Goal: Task Accomplishment & Management: Complete application form

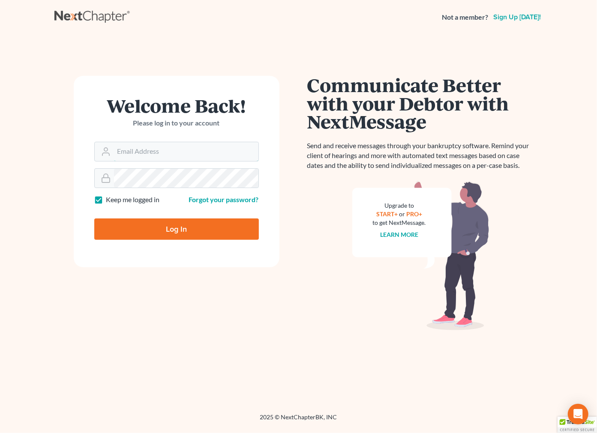
type input "[EMAIL_ADDRESS][DOMAIN_NAME]"
click at [187, 236] on input "Log In" at bounding box center [176, 229] width 165 height 21
type input "Thinking..."
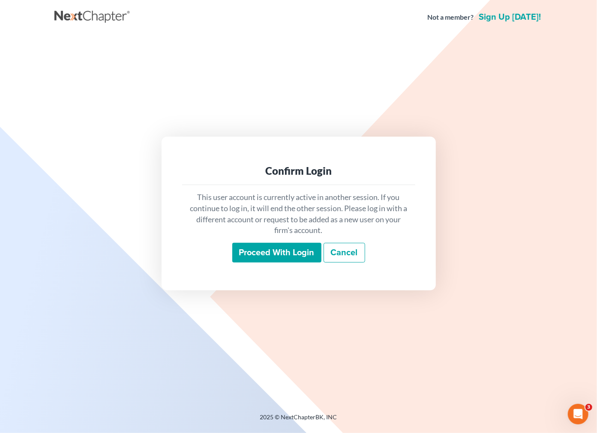
click at [255, 250] on input "Proceed with login" at bounding box center [276, 253] width 89 height 20
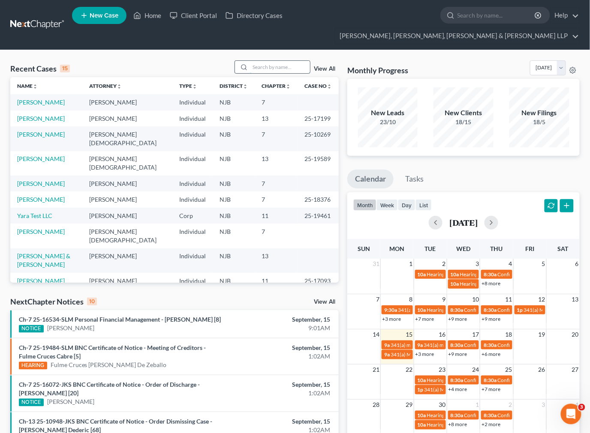
click at [269, 61] on input "search" at bounding box center [280, 67] width 60 height 12
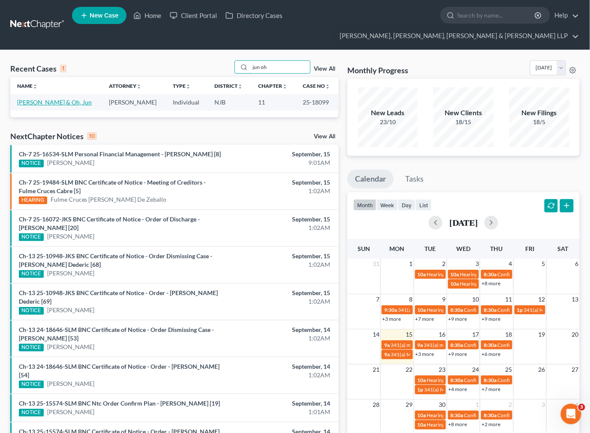
type input "jun oh"
click at [45, 99] on link "[PERSON_NAME] & Oh, Jun" at bounding box center [54, 102] width 75 height 7
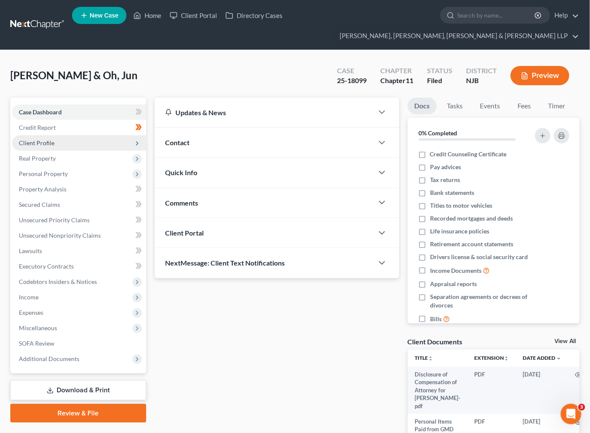
click at [50, 135] on span "Client Profile" at bounding box center [79, 142] width 134 height 15
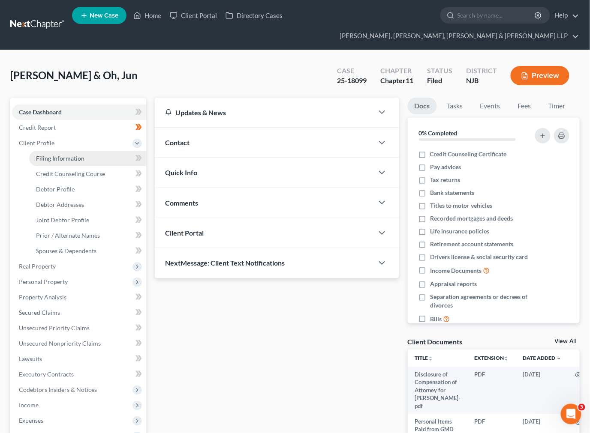
click at [57, 155] on span "Filing Information" at bounding box center [60, 158] width 48 height 7
select select "1"
select select "0"
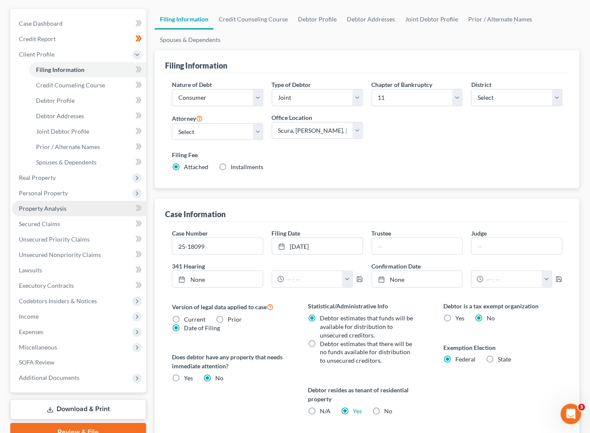
scroll to position [95, 0]
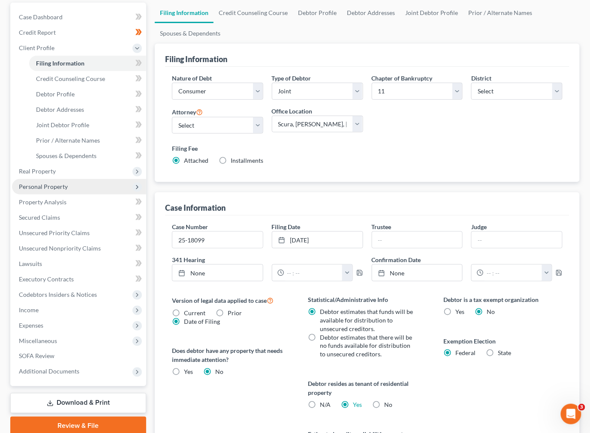
click at [76, 179] on span "Personal Property" at bounding box center [79, 186] width 134 height 15
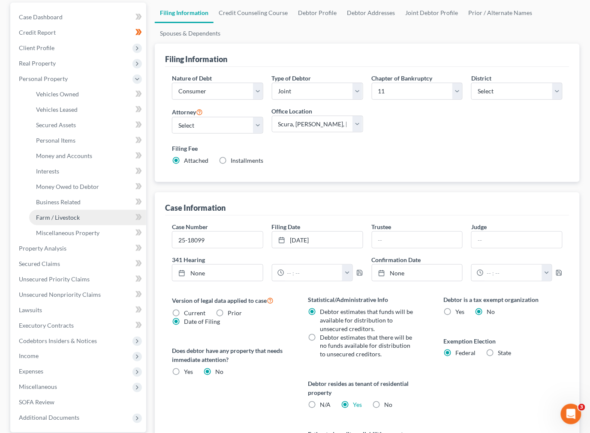
click at [77, 214] on span "Farm / Livestock" at bounding box center [58, 217] width 44 height 7
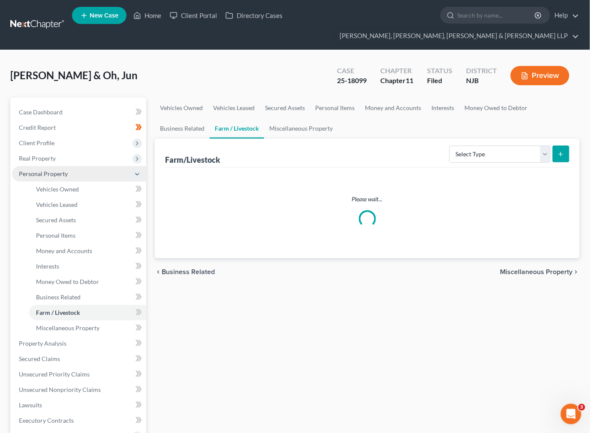
click at [76, 166] on span "Personal Property" at bounding box center [79, 173] width 134 height 15
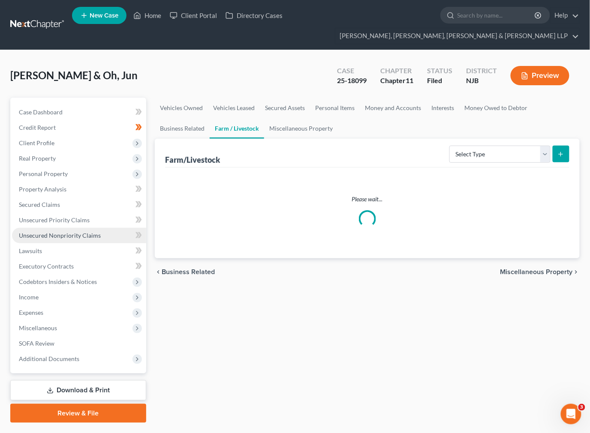
click at [86, 232] on span "Unsecured Nonpriority Claims" at bounding box center [60, 235] width 82 height 7
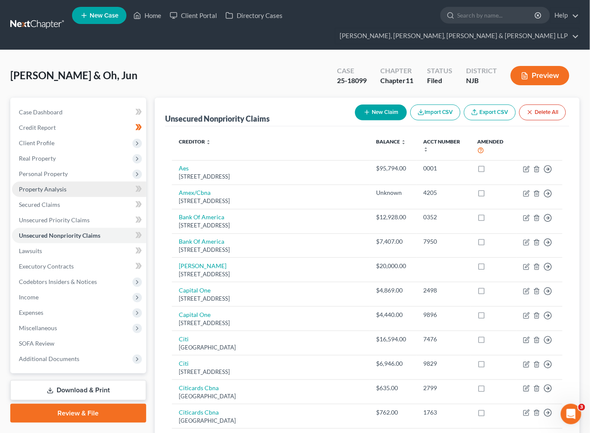
click at [58, 182] on link "Property Analysis" at bounding box center [79, 189] width 134 height 15
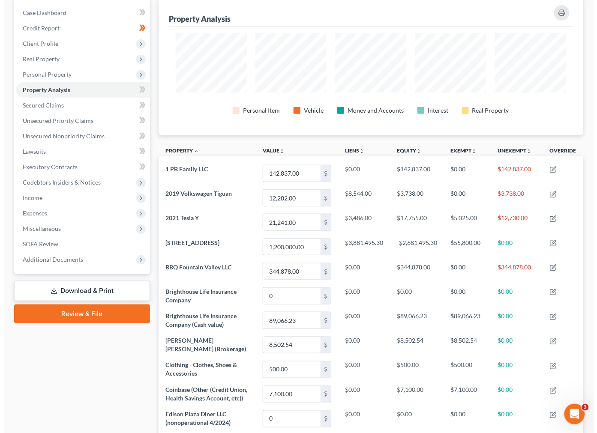
scroll to position [95, 0]
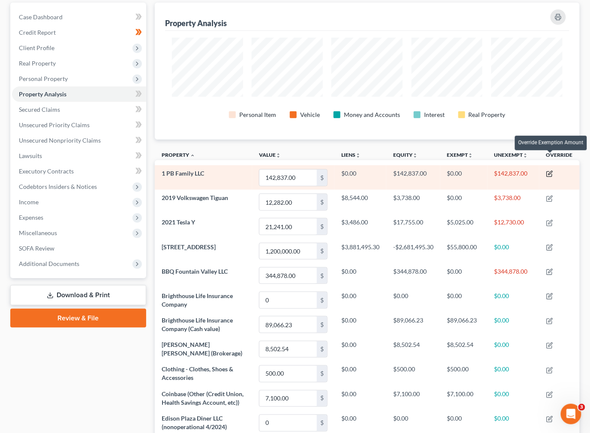
click at [551, 171] on icon "button" at bounding box center [549, 174] width 7 height 7
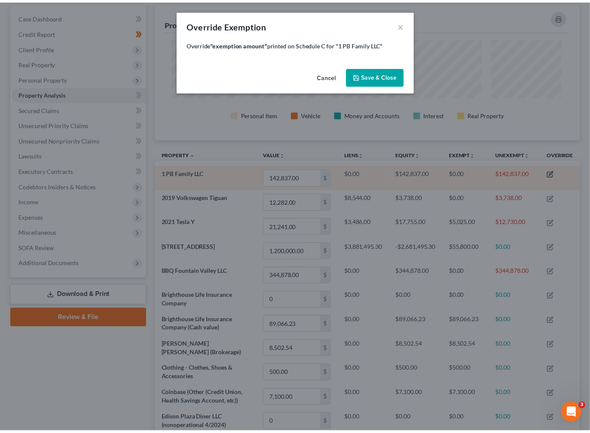
scroll to position [138, 430]
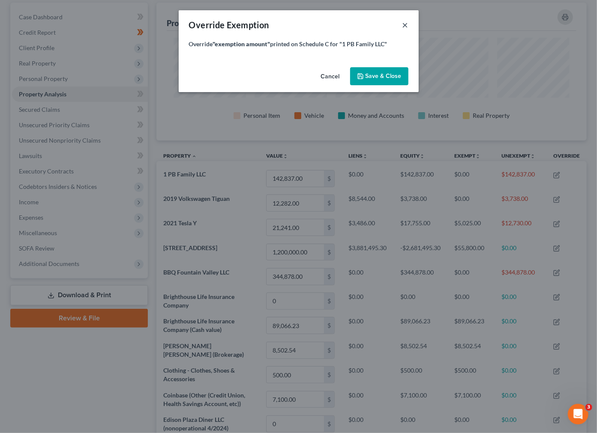
click at [406, 28] on button "×" at bounding box center [406, 25] width 6 height 10
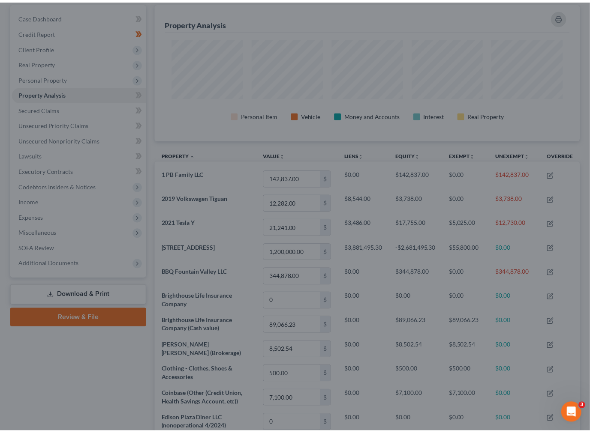
scroll to position [0, 0]
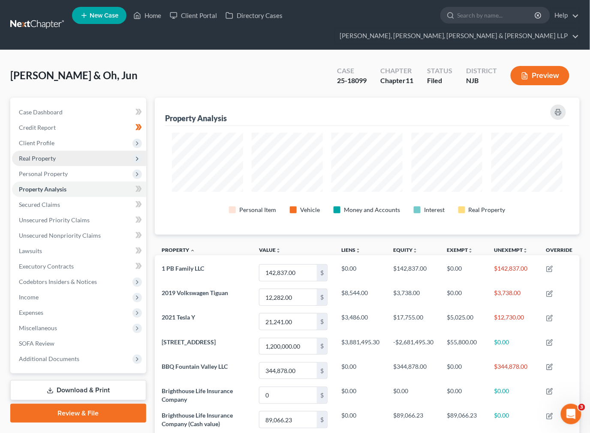
click at [119, 151] on span "Real Property" at bounding box center [79, 158] width 134 height 15
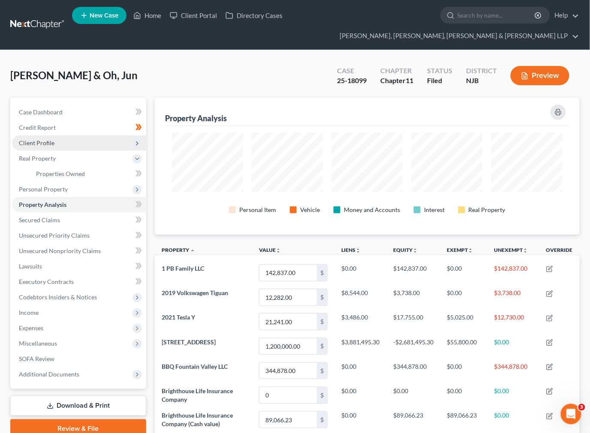
click at [110, 135] on span "Client Profile" at bounding box center [79, 142] width 134 height 15
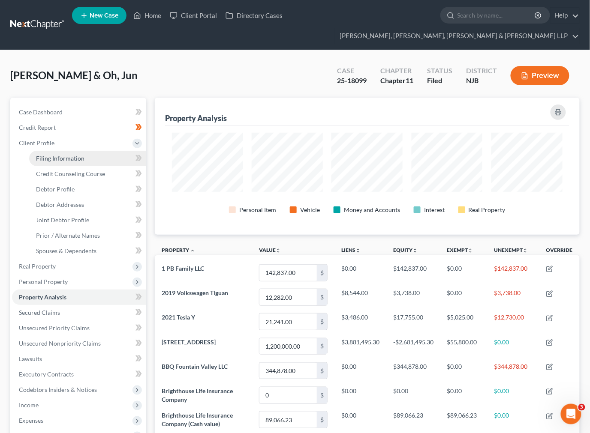
click at [92, 151] on link "Filing Information" at bounding box center [87, 158] width 117 height 15
select select "1"
select select "51"
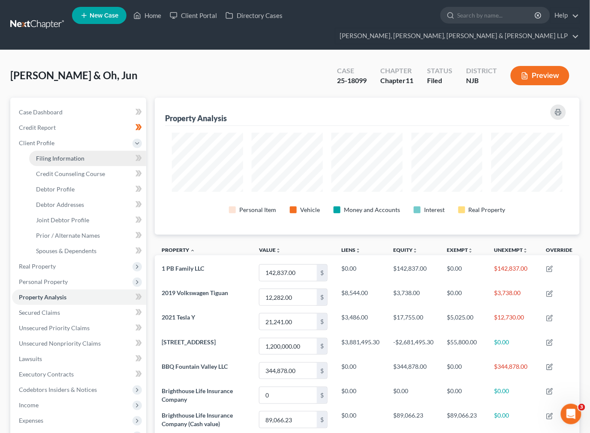
select select "0"
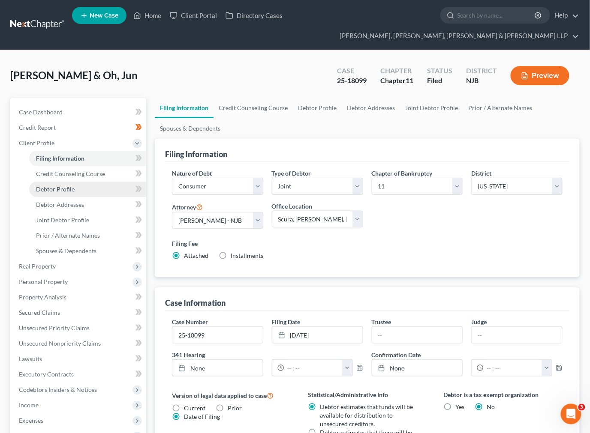
click at [70, 186] on span "Debtor Profile" at bounding box center [55, 189] width 39 height 7
select select "1"
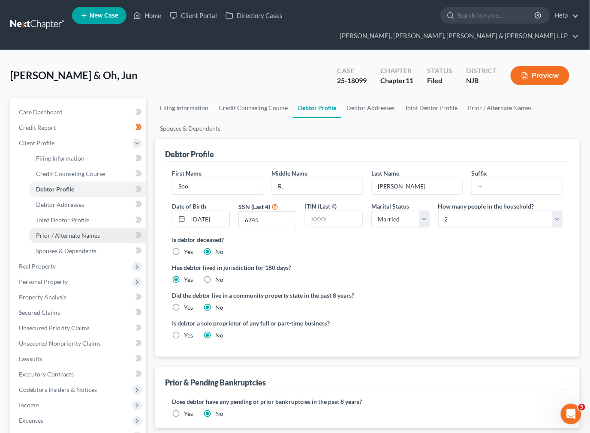
click at [106, 228] on link "Prior / Alternate Names" at bounding box center [87, 235] width 117 height 15
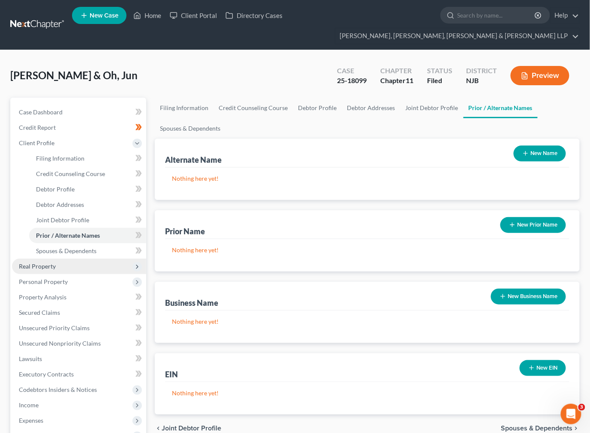
click at [90, 259] on span "Real Property" at bounding box center [79, 266] width 134 height 15
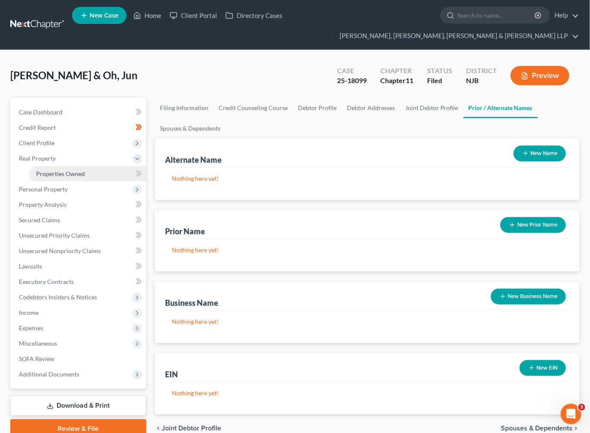
click at [84, 170] on span "Properties Owned" at bounding box center [60, 173] width 49 height 7
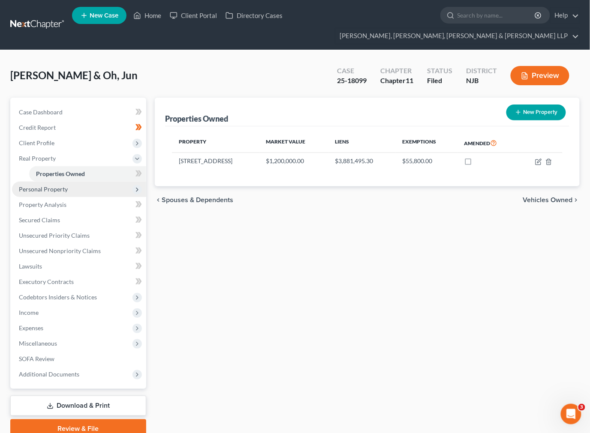
click at [58, 186] on span "Personal Property" at bounding box center [43, 189] width 49 height 7
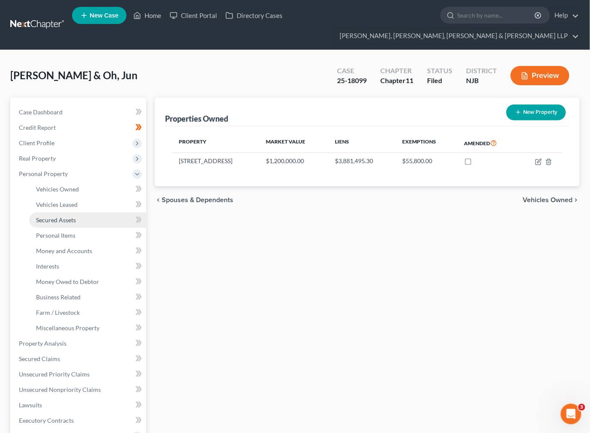
click at [60, 213] on link "Secured Assets" at bounding box center [87, 220] width 117 height 15
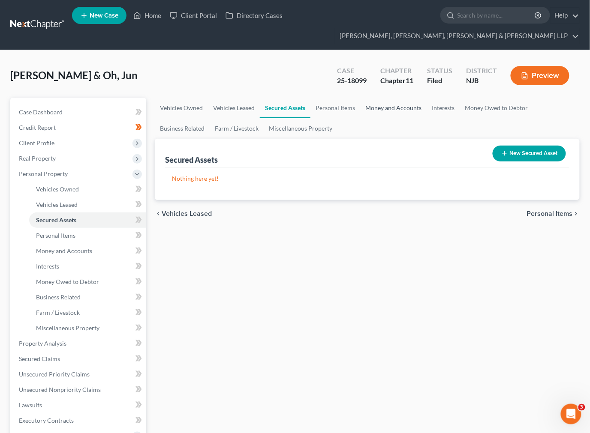
click at [406, 98] on link "Money and Accounts" at bounding box center [393, 108] width 66 height 21
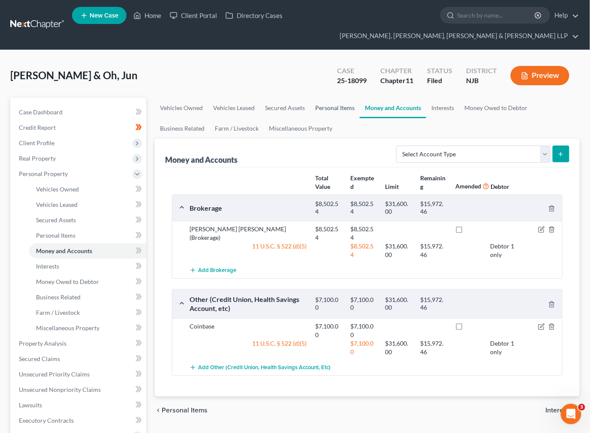
click at [336, 98] on link "Personal Items" at bounding box center [335, 108] width 50 height 21
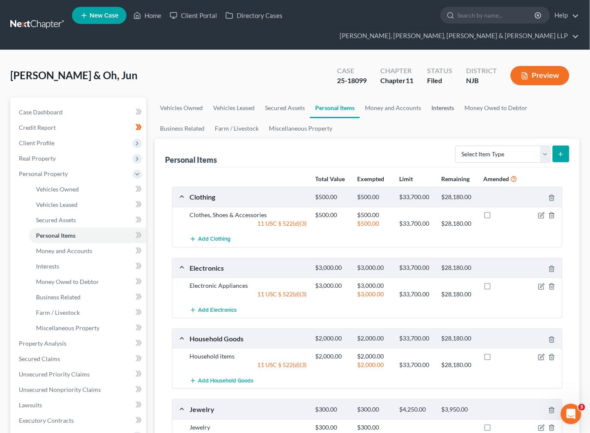
click at [449, 98] on link "Interests" at bounding box center [442, 108] width 33 height 21
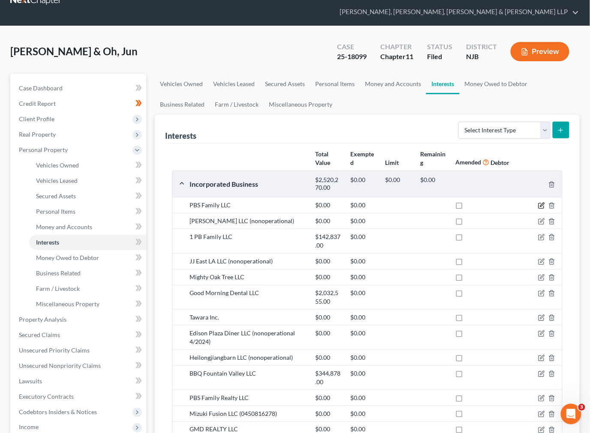
click at [542, 202] on icon "button" at bounding box center [541, 205] width 7 height 7
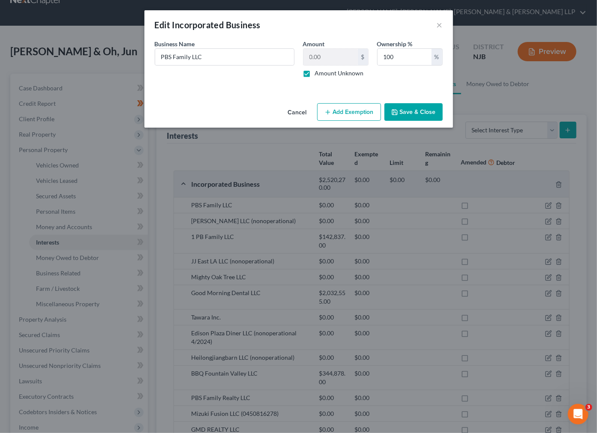
click at [435, 25] on div "Edit Incorporated Business ×" at bounding box center [298, 24] width 309 height 29
click at [442, 24] on button "×" at bounding box center [440, 25] width 6 height 10
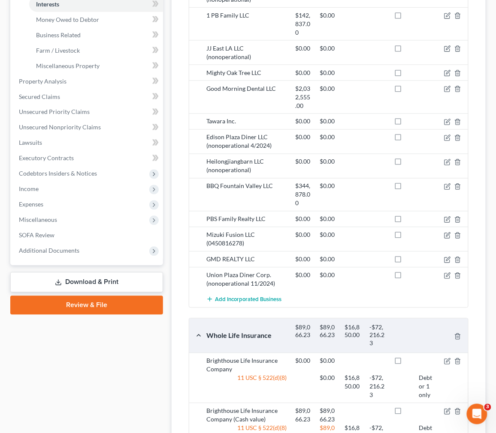
click at [332, 215] on div "$0.00" at bounding box center [328, 219] width 25 height 9
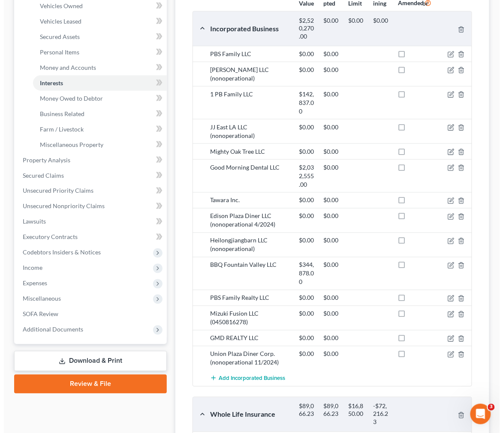
scroll to position [167, 0]
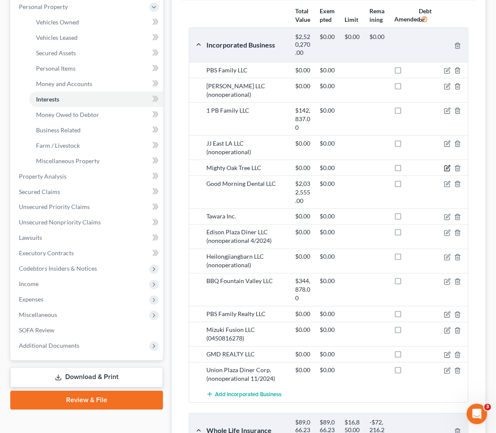
click at [447, 165] on icon "button" at bounding box center [447, 168] width 7 height 7
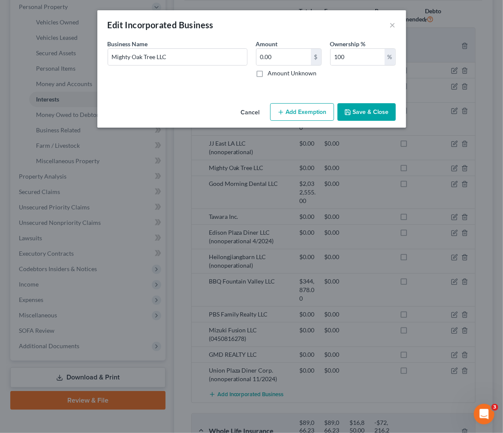
click at [253, 109] on button "Cancel" at bounding box center [250, 112] width 33 height 17
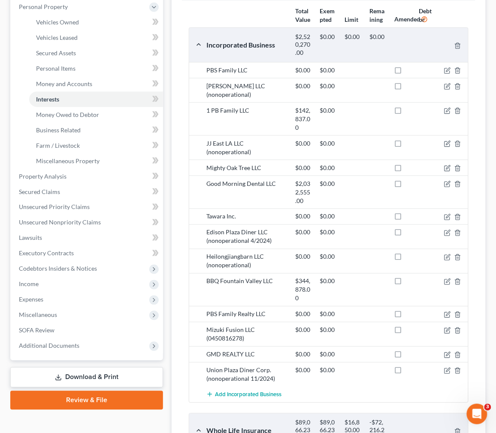
click at [337, 164] on div "Mighty Oak Tree LLC $0.00 $0.00" at bounding box center [328, 168] width 279 height 16
click at [445, 165] on icon "button" at bounding box center [447, 168] width 7 height 7
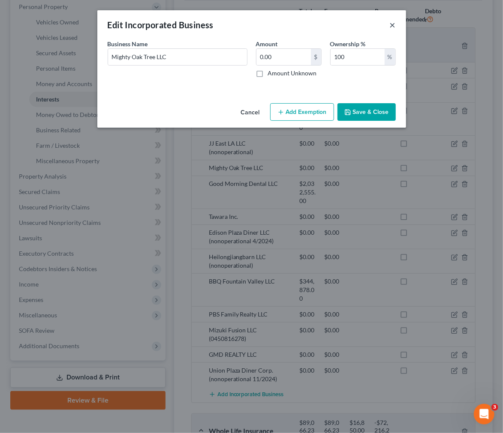
click at [391, 25] on button "×" at bounding box center [393, 25] width 6 height 10
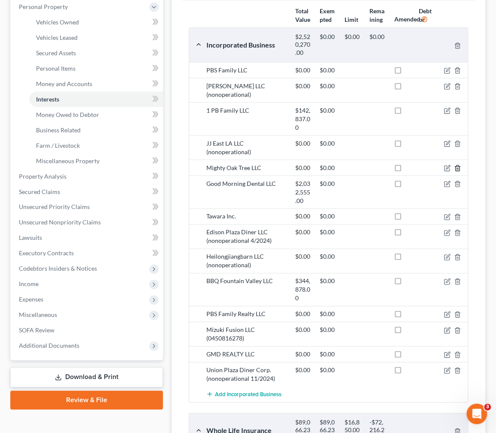
click at [459, 165] on icon "button" at bounding box center [457, 168] width 7 height 7
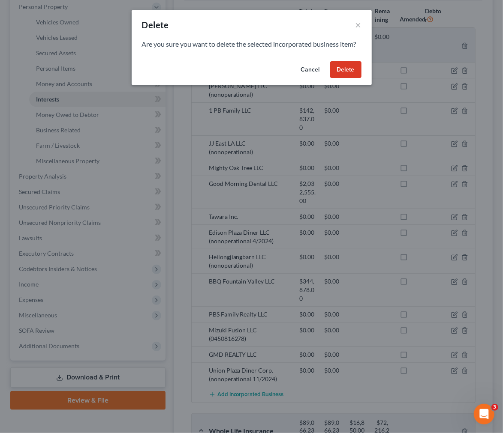
click at [344, 71] on button "Delete" at bounding box center [345, 69] width 31 height 17
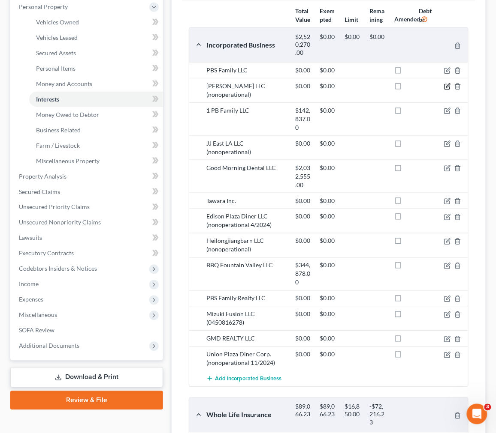
click at [448, 87] on icon "button" at bounding box center [448, 86] width 4 height 4
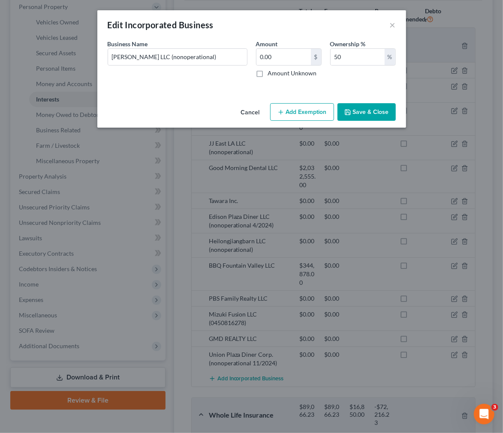
click at [388, 25] on div "Edit Incorporated Business ×" at bounding box center [251, 24] width 309 height 29
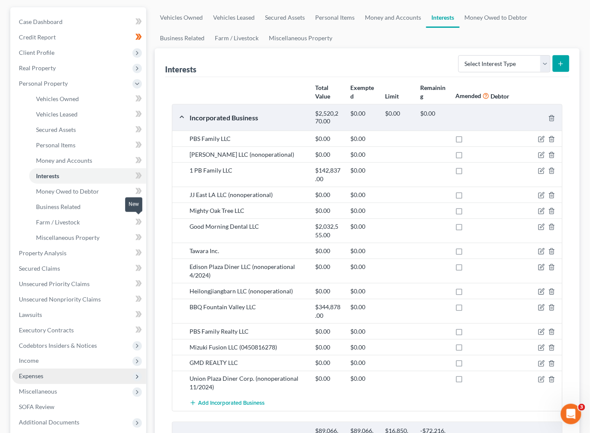
scroll to position [262, 0]
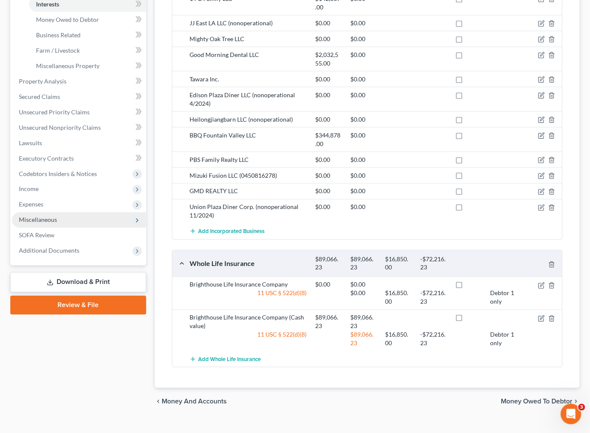
click at [80, 213] on span "Miscellaneous" at bounding box center [79, 220] width 134 height 15
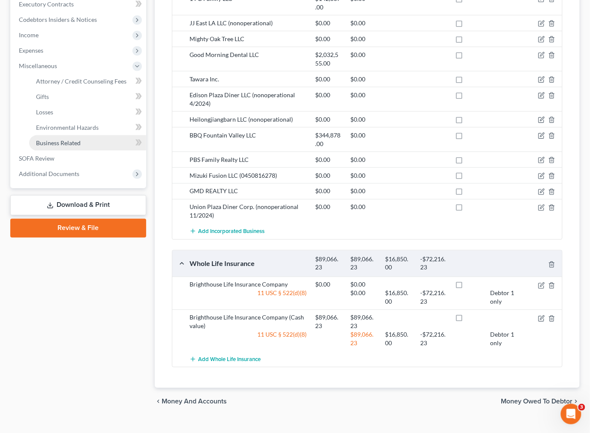
click at [63, 139] on span "Business Related" at bounding box center [58, 142] width 45 height 7
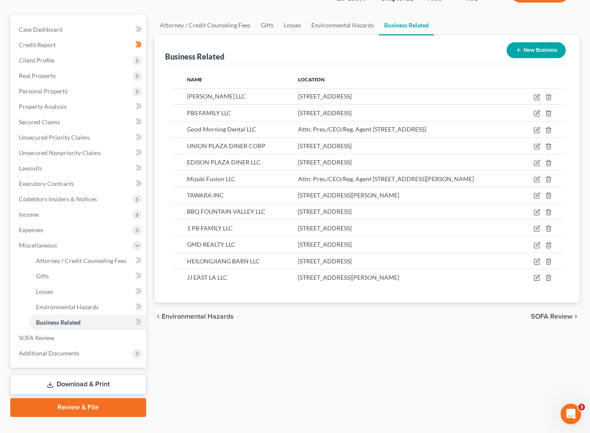
scroll to position [35, 0]
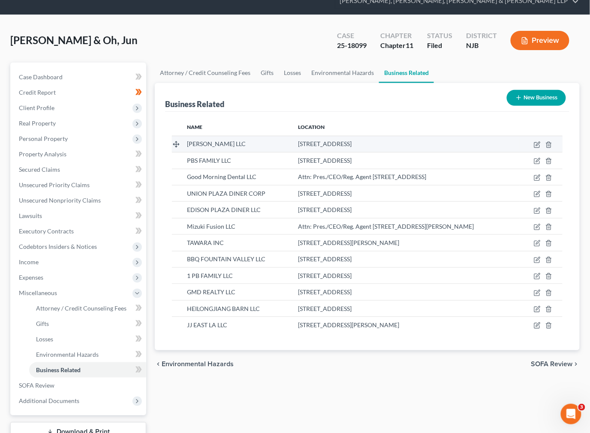
click at [530, 136] on td at bounding box center [541, 144] width 43 height 16
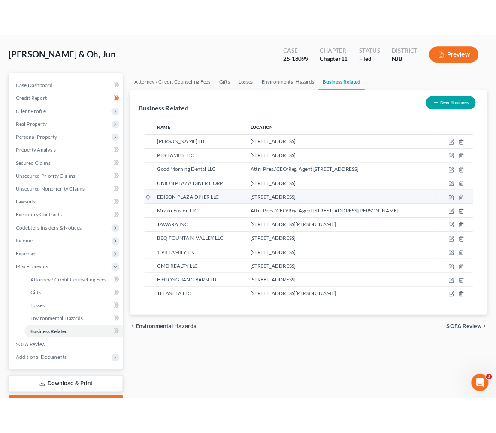
scroll to position [83, 0]
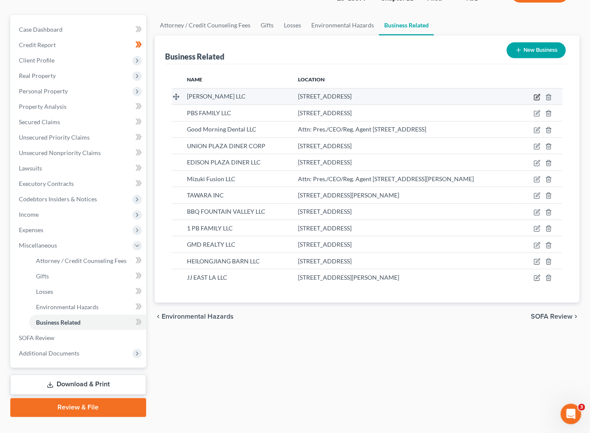
click at [539, 95] on icon "button" at bounding box center [536, 97] width 5 height 5
select select "member"
select select "33"
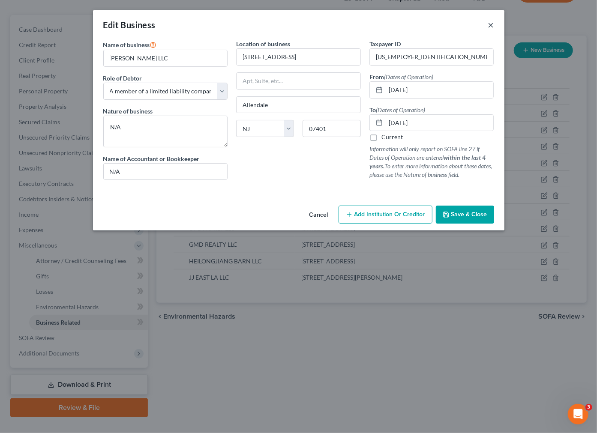
click at [490, 23] on button "×" at bounding box center [491, 25] width 6 height 10
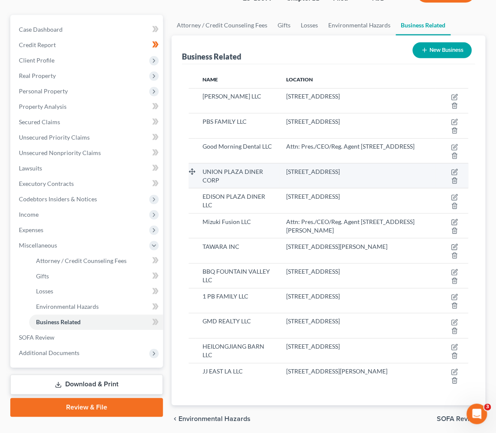
click at [283, 173] on td "2466 US Rte 22, Union, NJ 07083" at bounding box center [358, 175] width 157 height 25
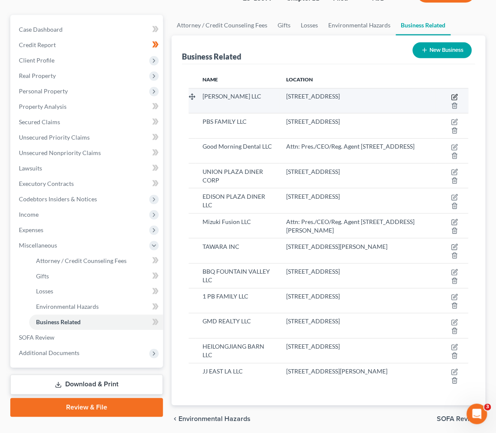
click at [454, 97] on icon "button" at bounding box center [455, 96] width 4 height 4
select select "member"
select select "33"
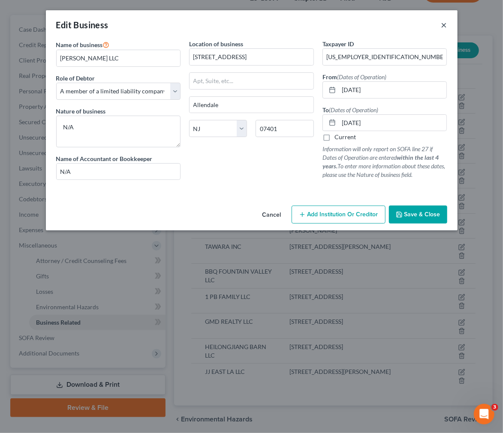
click at [444, 24] on button "×" at bounding box center [444, 25] width 6 height 10
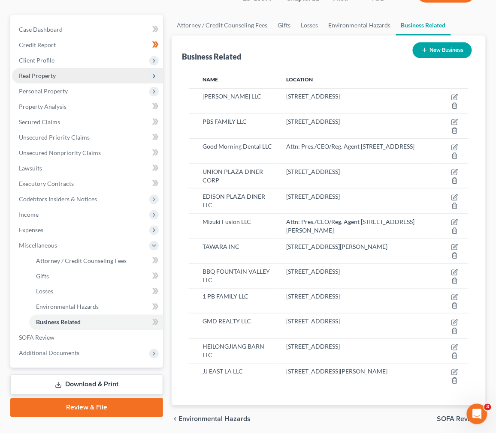
click at [89, 81] on span "Real Property" at bounding box center [87, 75] width 151 height 15
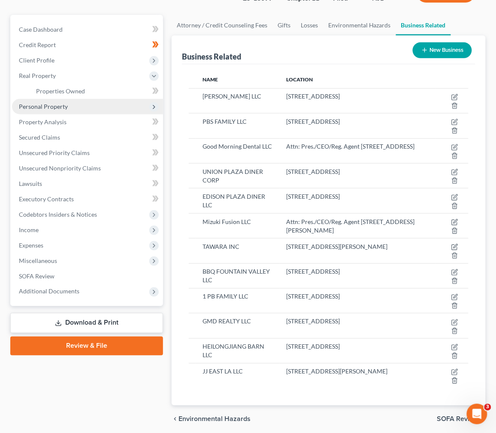
click at [79, 108] on span "Personal Property" at bounding box center [87, 106] width 151 height 15
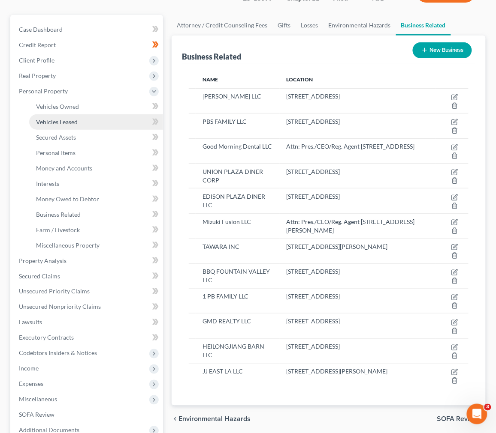
click at [78, 123] on link "Vehicles Leased" at bounding box center [96, 121] width 134 height 15
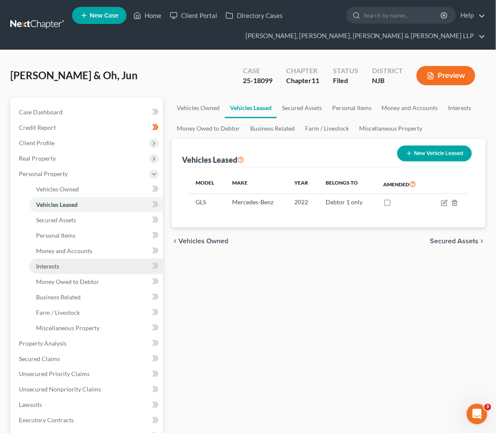
click at [90, 259] on link "Interests" at bounding box center [96, 266] width 134 height 15
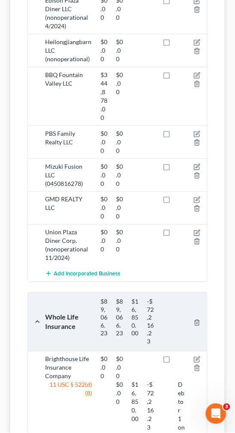
scroll to position [568, 0]
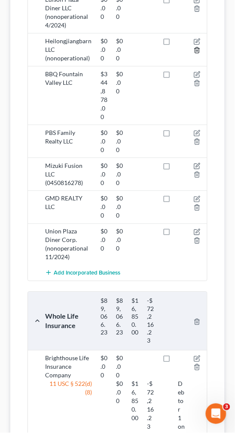
click at [195, 54] on icon "button" at bounding box center [196, 50] width 7 height 7
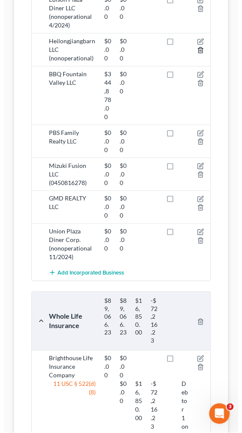
scroll to position [485, 0]
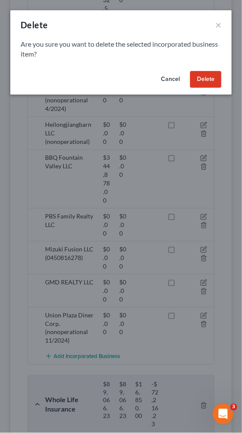
click at [209, 78] on button "Delete" at bounding box center [205, 79] width 31 height 17
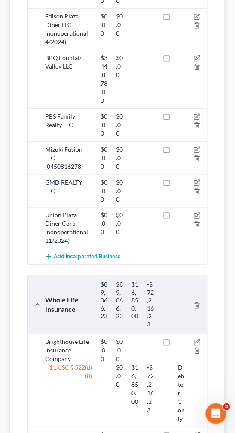
scroll to position [575, 0]
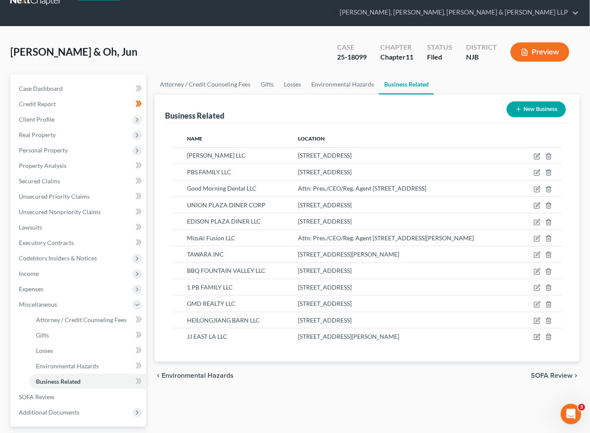
scroll to position [83, 0]
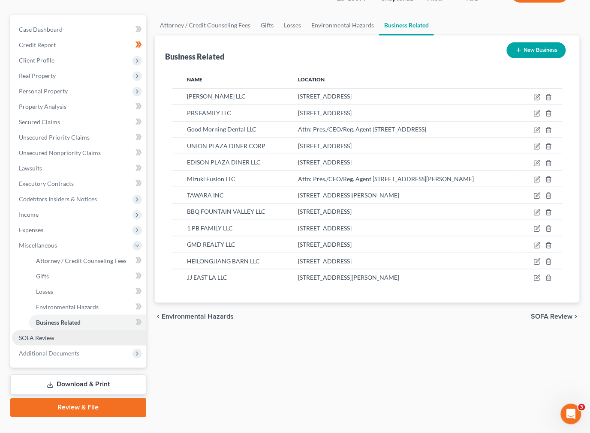
click at [68, 331] on link "SOFA Review" at bounding box center [79, 338] width 134 height 15
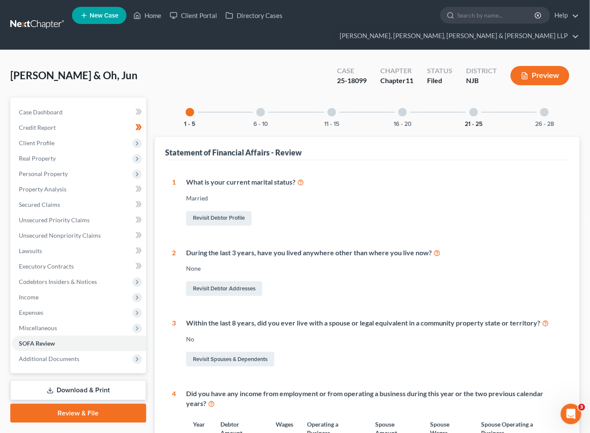
click at [469, 121] on button "21 - 25" at bounding box center [474, 124] width 18 height 6
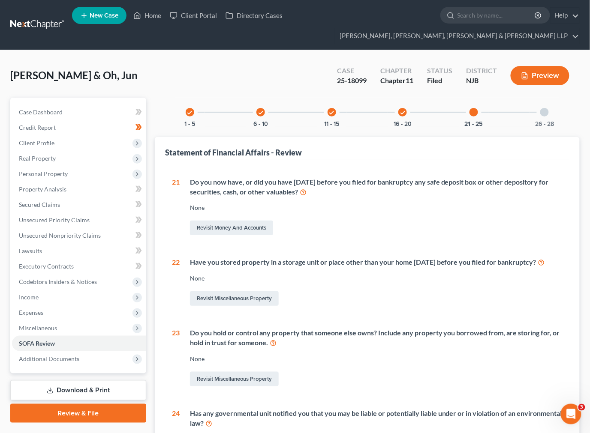
click at [539, 98] on div "26 - 28" at bounding box center [544, 112] width 29 height 29
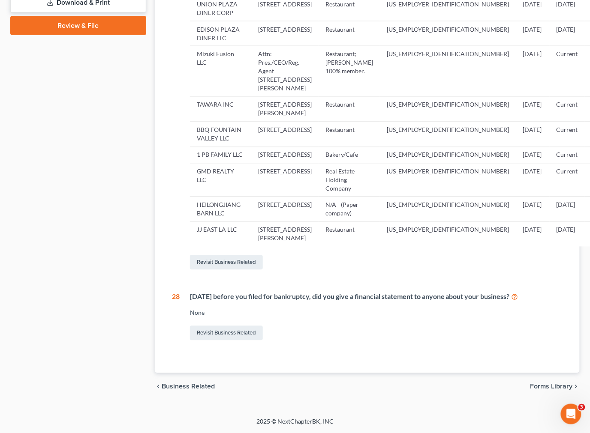
scroll to position [400, 0]
click at [225, 263] on link "Revisit Business Related" at bounding box center [226, 263] width 73 height 15
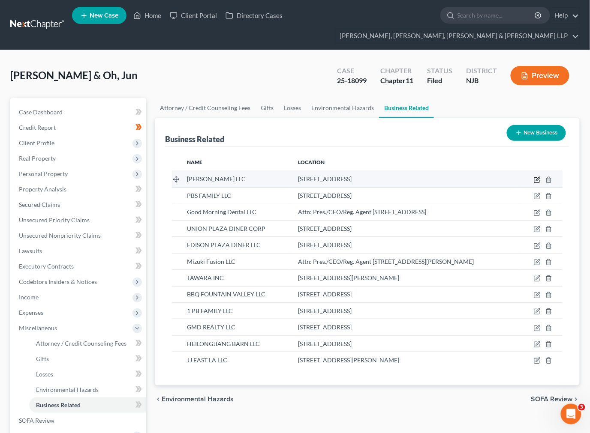
click at [539, 177] on icon "button" at bounding box center [538, 179] width 4 height 4
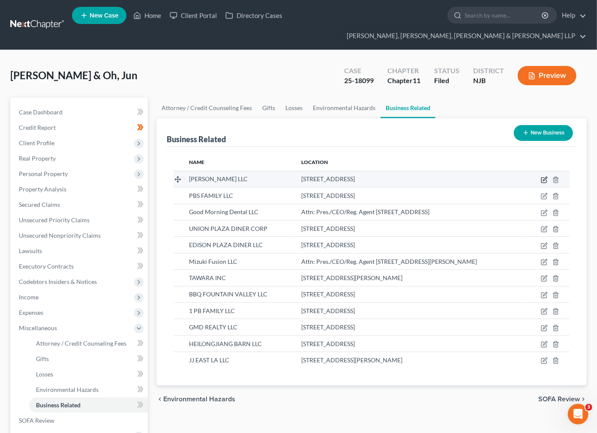
select select "member"
select select "33"
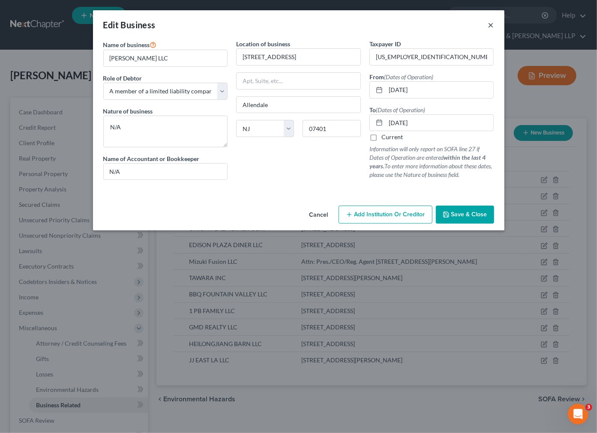
drag, startPoint x: 490, startPoint y: 23, endPoint x: 480, endPoint y: 25, distance: 9.6
click at [489, 23] on button "×" at bounding box center [491, 25] width 6 height 10
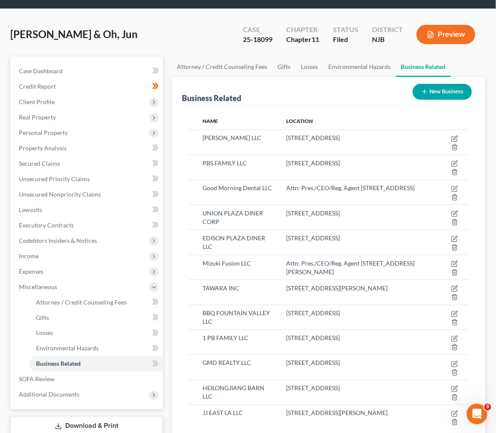
scroll to position [20, 0]
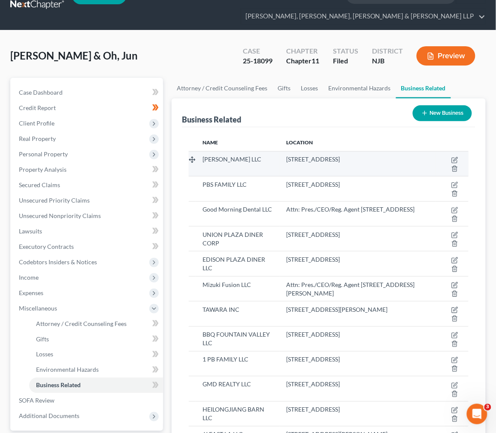
click at [451, 157] on td at bounding box center [452, 163] width 33 height 25
click at [457, 159] on icon "button" at bounding box center [454, 160] width 7 height 7
select select "member"
select select "33"
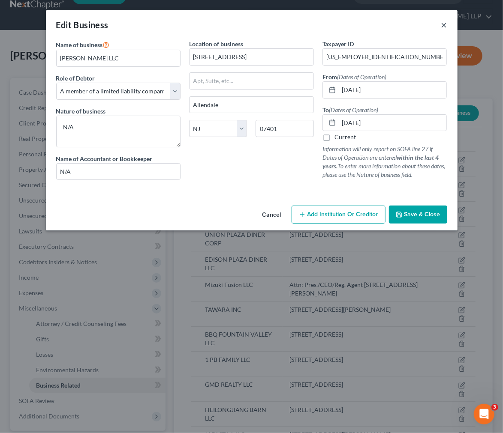
click at [443, 25] on button "×" at bounding box center [444, 25] width 6 height 10
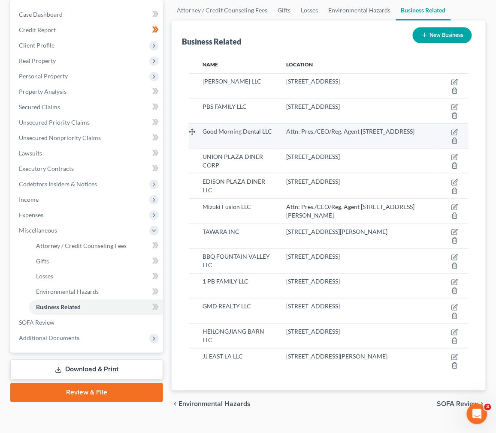
scroll to position [115, 0]
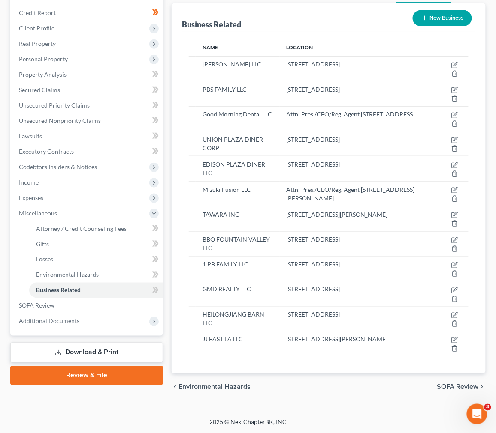
click at [358, 47] on th "Location" at bounding box center [358, 47] width 157 height 17
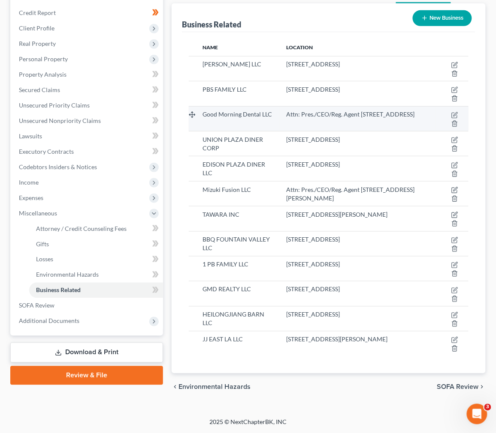
click at [367, 119] on div "Attn: Pres./CEO/Reg. Agent 218 Main St, Flr 4, Hackensack, NJ 07601" at bounding box center [357, 114] width 143 height 9
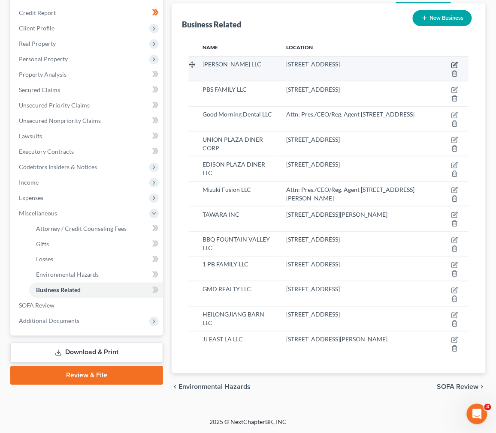
click at [454, 63] on icon "button" at bounding box center [453, 65] width 5 height 5
select select "member"
select select "33"
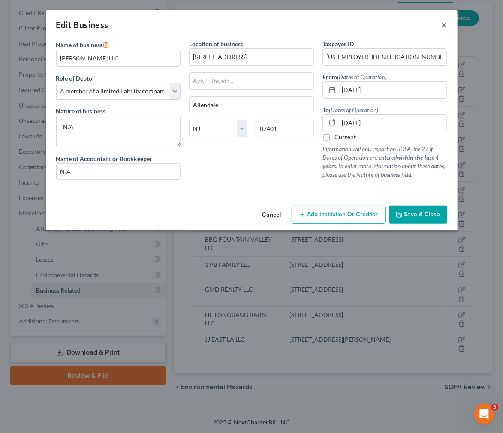
click at [446, 20] on button "×" at bounding box center [444, 25] width 6 height 10
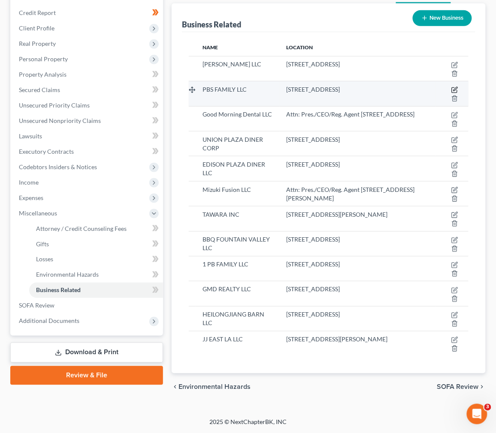
click at [455, 87] on icon "button" at bounding box center [454, 90] width 7 height 7
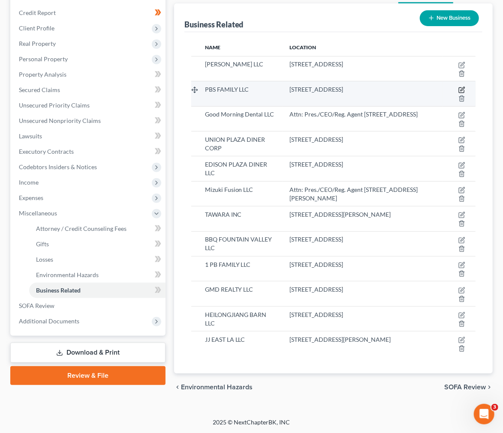
select select "member"
select select "33"
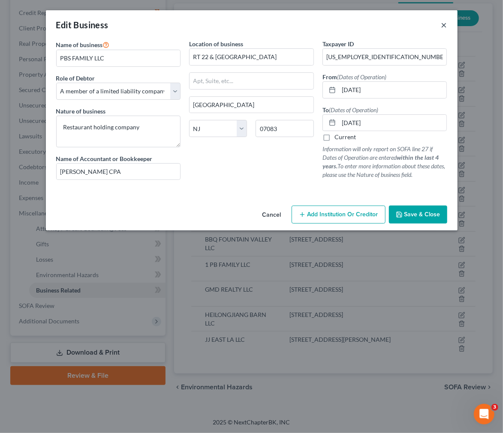
click at [445, 27] on button "×" at bounding box center [444, 25] width 6 height 10
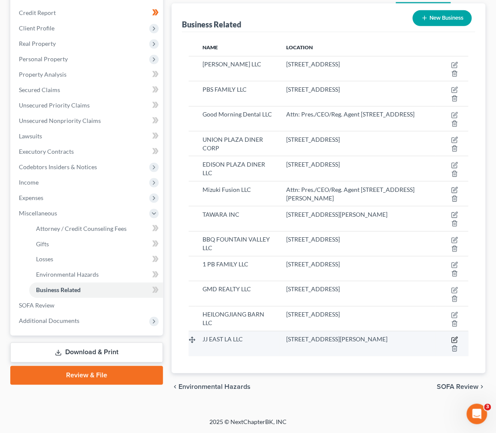
click at [455, 342] on icon "button" at bounding box center [454, 340] width 7 height 7
select select "member"
select select "4"
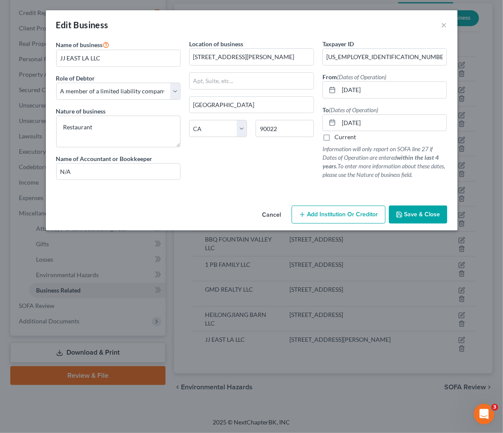
click at [241, 157] on div "Location of business 215 S Mednik Ave Los Angeles State AL AK AR AZ CA CO CT DE…" at bounding box center [251, 112] width 133 height 147
click at [170, 88] on select "Select A member of a limited liability company (LLC) or limited liability partn…" at bounding box center [118, 91] width 125 height 17
click at [223, 186] on div "Location of business 215 S Mednik Ave Los Angeles State AL AK AR AZ CA CO CT DE…" at bounding box center [251, 112] width 133 height 147
click at [446, 24] on button "×" at bounding box center [444, 25] width 6 height 10
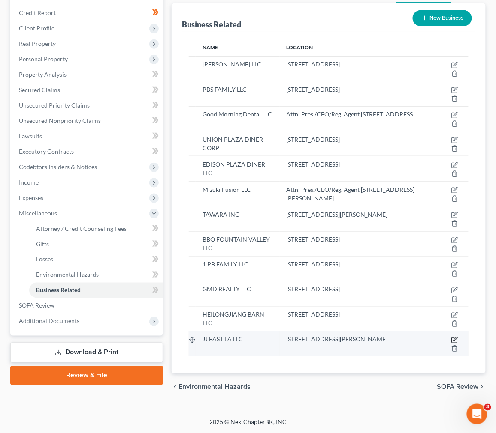
click at [455, 338] on icon "button" at bounding box center [454, 340] width 7 height 7
select select "member"
select select "4"
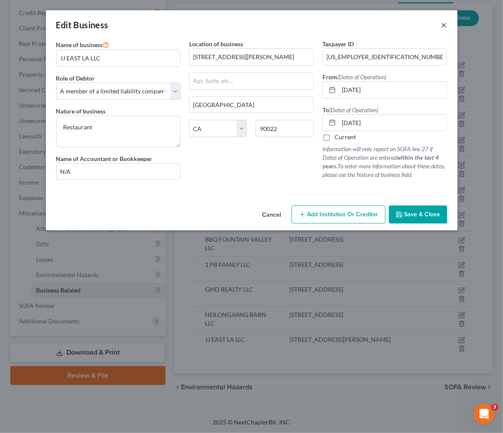
click at [441, 23] on button "×" at bounding box center [444, 25] width 6 height 10
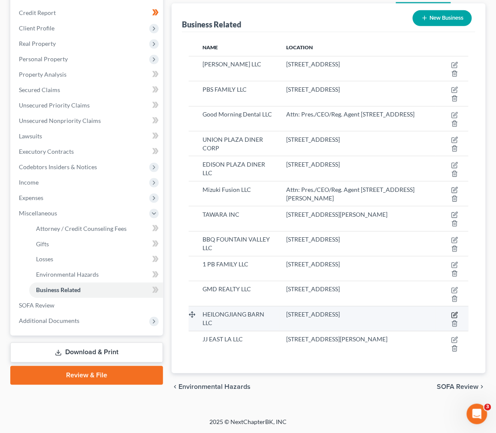
click at [456, 317] on icon "button" at bounding box center [454, 315] width 7 height 7
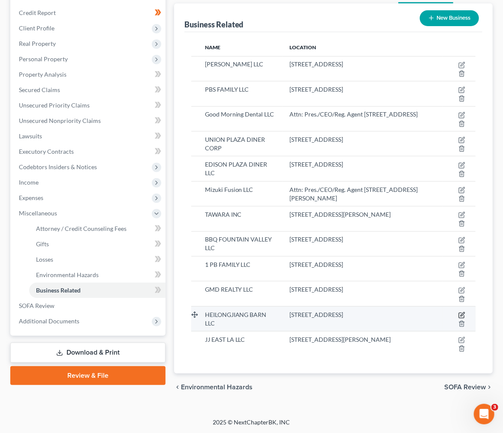
select select "member"
select select "33"
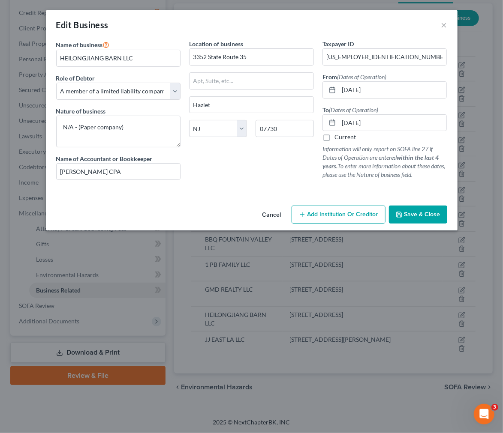
click at [269, 212] on button "Cancel" at bounding box center [272, 215] width 33 height 17
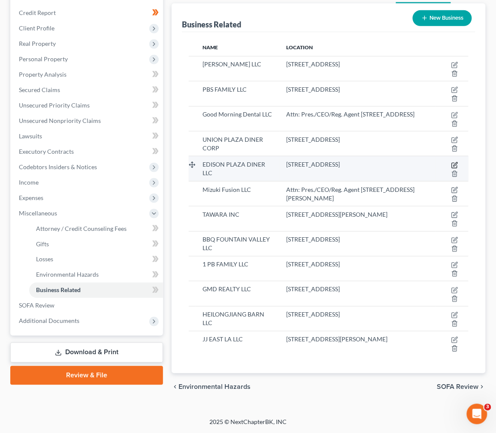
click at [457, 162] on icon "button" at bounding box center [454, 165] width 7 height 7
select select "member"
select select "33"
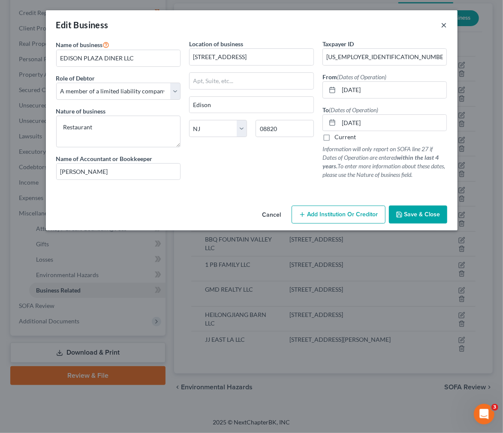
click at [445, 25] on button "×" at bounding box center [444, 25] width 6 height 10
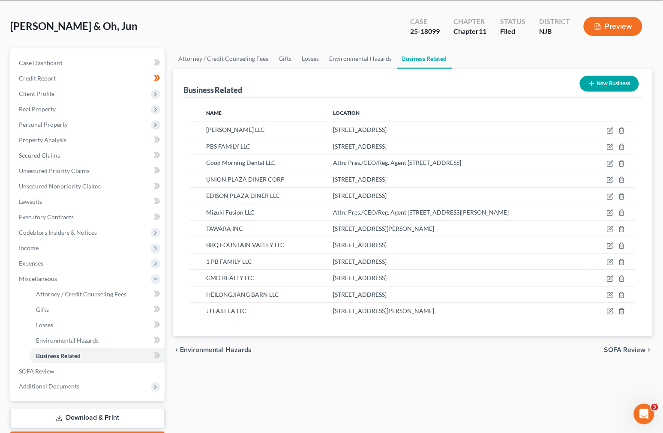
scroll to position [83, 0]
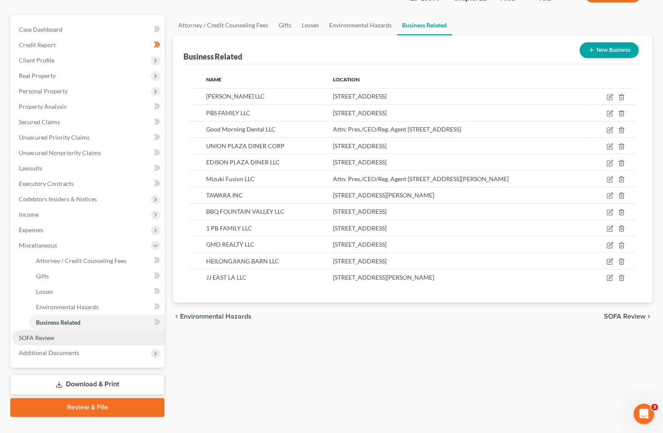
click at [78, 331] on link "SOFA Review" at bounding box center [88, 338] width 153 height 15
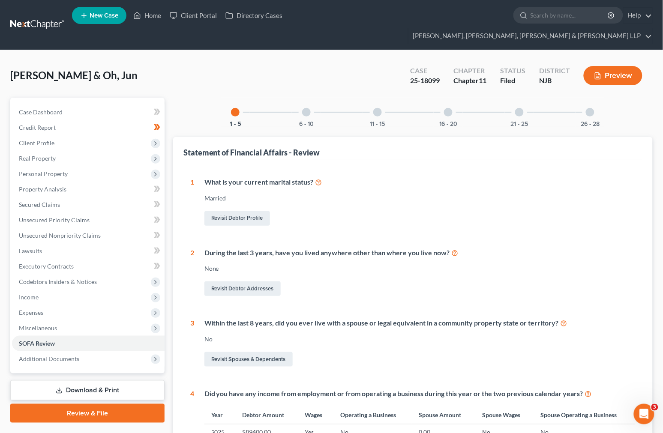
click at [516, 108] on div at bounding box center [519, 112] width 9 height 9
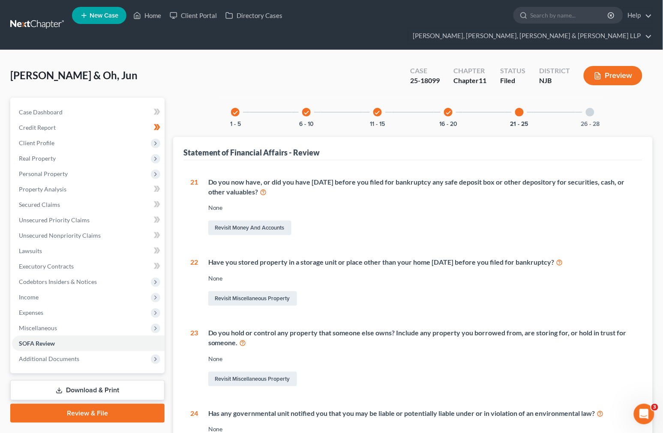
click at [585, 99] on div "26 - 28" at bounding box center [590, 112] width 29 height 29
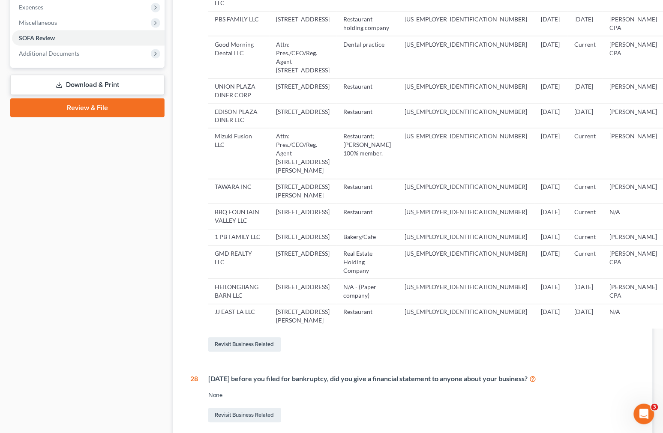
scroll to position [251, 0]
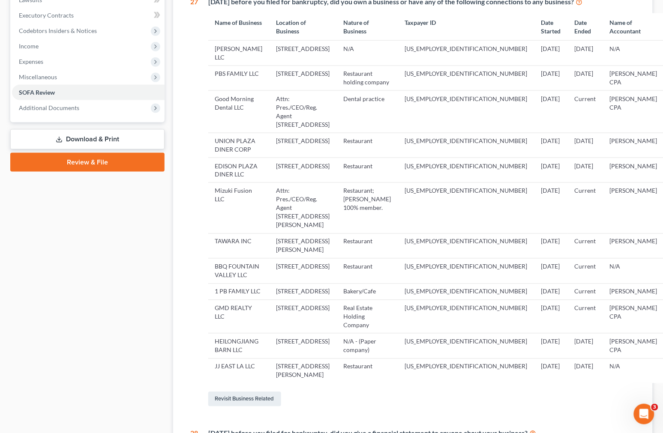
click at [568, 359] on td "12/01/2024" at bounding box center [585, 371] width 35 height 25
click at [568, 334] on td "01/01/2019" at bounding box center [585, 346] width 35 height 25
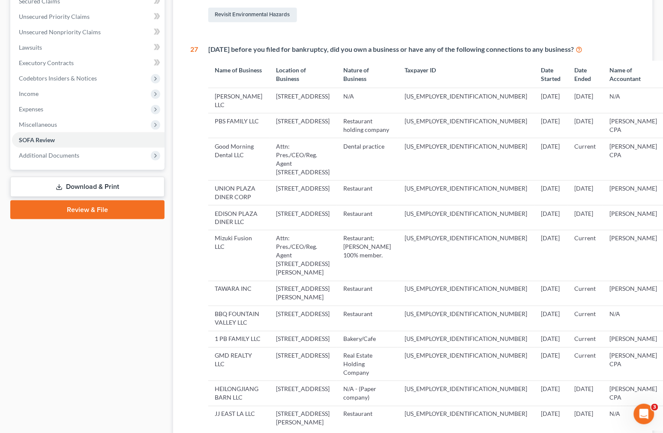
click at [568, 382] on td "01/01/2019" at bounding box center [585, 394] width 35 height 25
drag, startPoint x: 556, startPoint y: 350, endPoint x: 572, endPoint y: 354, distance: 16.2
click at [572, 382] on td "01/01/2019" at bounding box center [585, 394] width 35 height 25
click at [577, 88] on td "07/15/2022" at bounding box center [585, 100] width 35 height 25
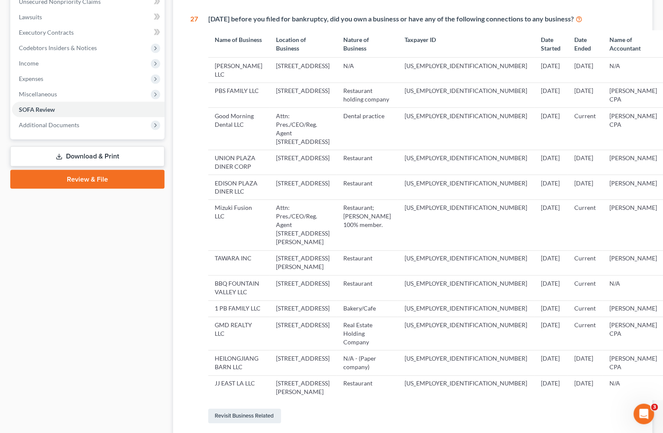
scroll to position [251, 0]
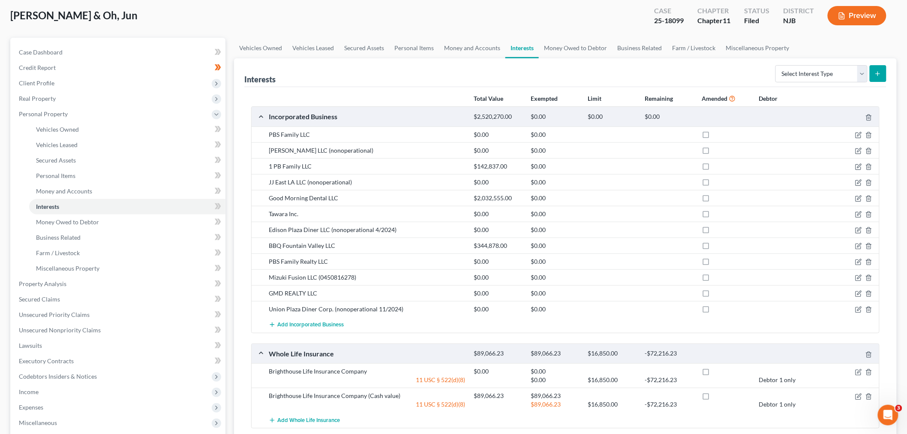
scroll to position [48, 0]
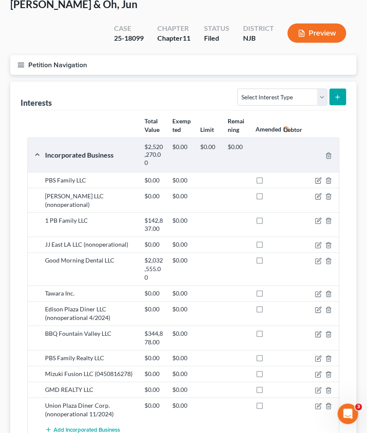
click at [173, 217] on div "$0.00" at bounding box center [182, 225] width 28 height 17
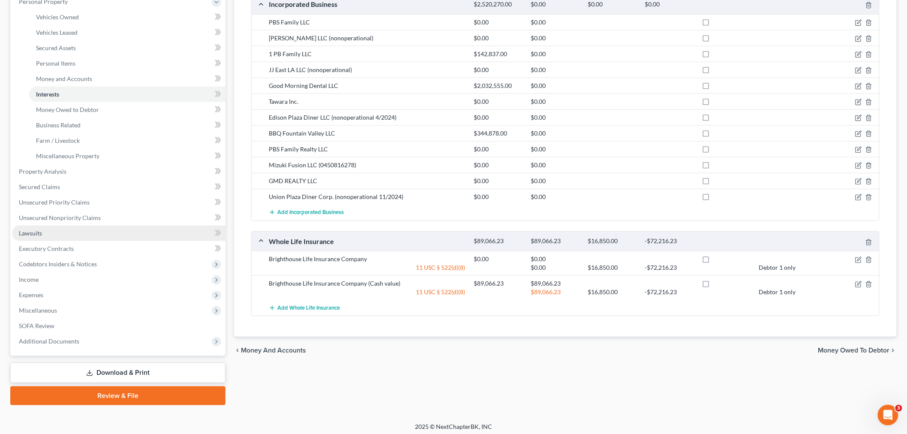
scroll to position [160, 0]
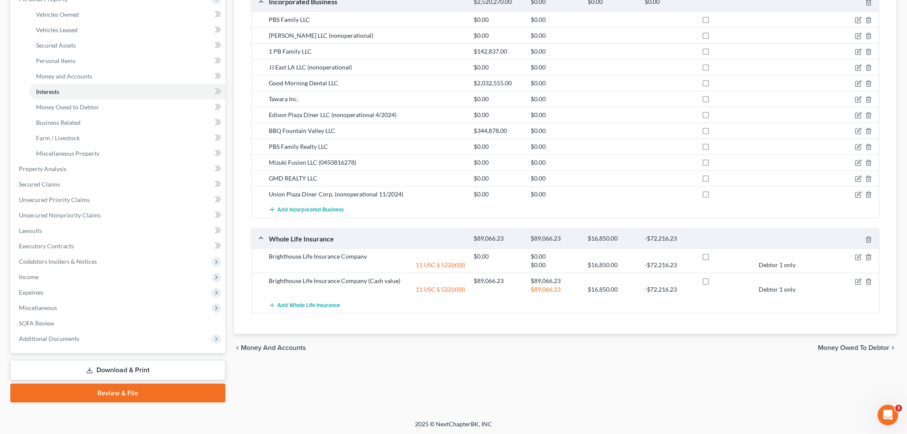
click at [131, 369] on link "Download & Print" at bounding box center [117, 370] width 215 height 20
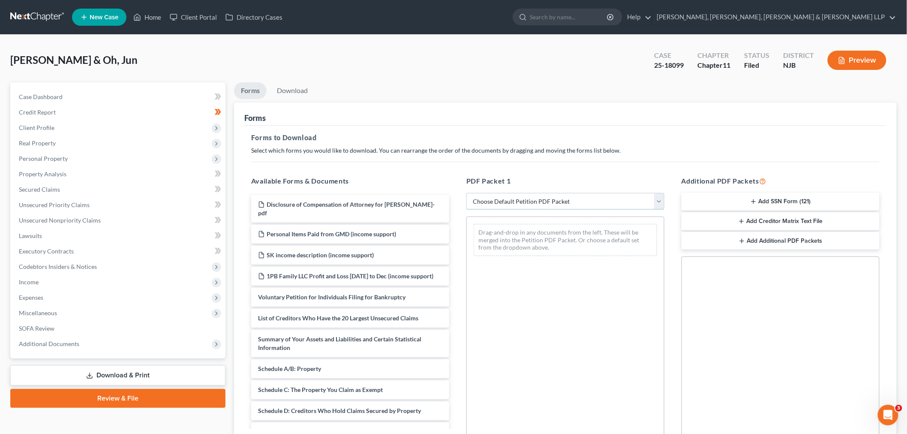
click at [241, 195] on select "Choose Default Petition PDF Packet Complete Bankruptcy Petition (all forms and …" at bounding box center [565, 201] width 198 height 17
select select "0"
click at [241, 193] on select "Choose Default Petition PDF Packet Complete Bankruptcy Petition (all forms and …" at bounding box center [565, 201] width 198 height 17
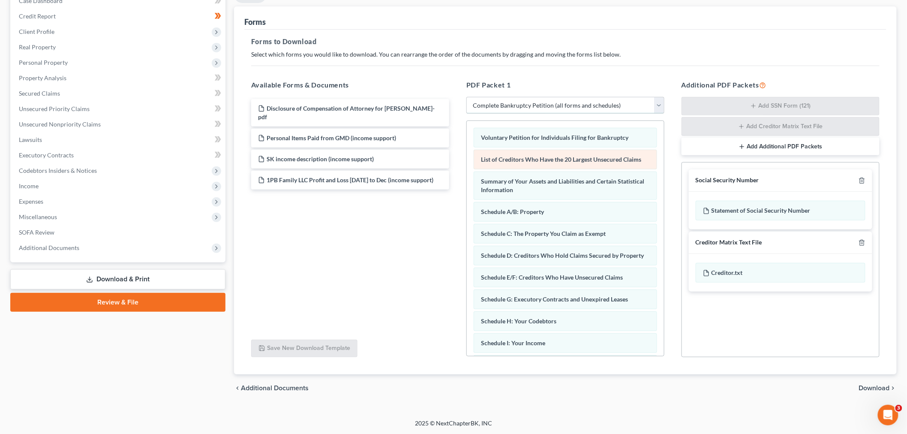
scroll to position [96, 0]
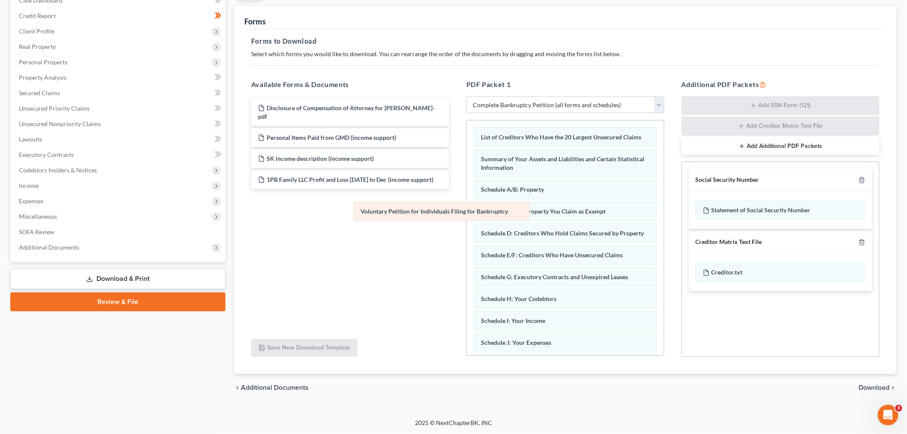
drag, startPoint x: 539, startPoint y: 139, endPoint x: 415, endPoint y: 199, distance: 137.7
click at [241, 213] on div "Voluntary Petition for Individuals Filing for Bankruptcy Voluntary Petition for…" at bounding box center [565, 341] width 197 height 443
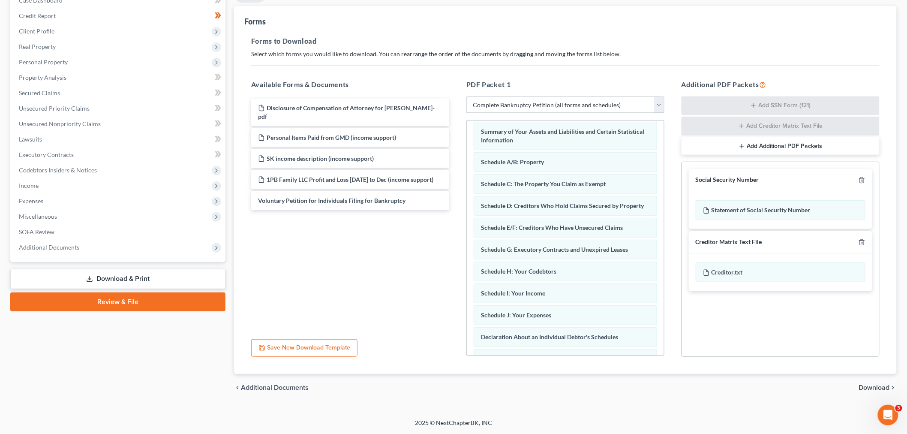
scroll to position [0, 0]
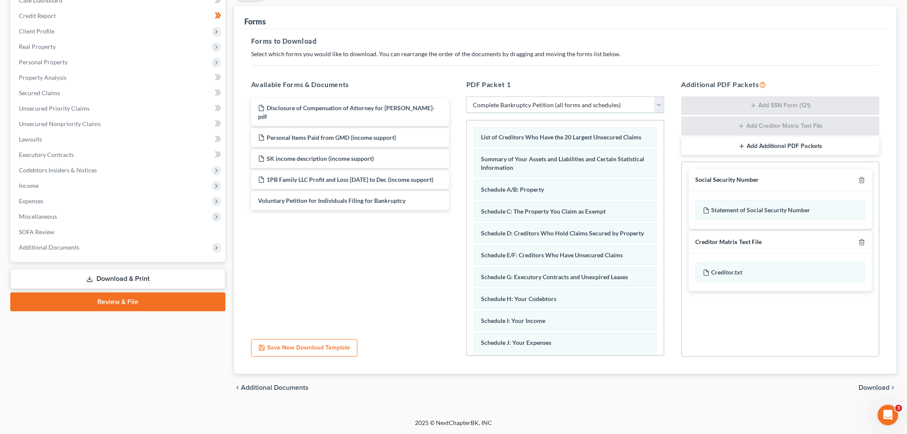
click at [241, 100] on select "Choose Default Petition PDF Packet Complete Bankruptcy Petition (all forms and …" at bounding box center [565, 104] width 198 height 17
click at [241, 54] on p "Select which forms you would like to download. You can rearrange the order of t…" at bounding box center [565, 54] width 629 height 9
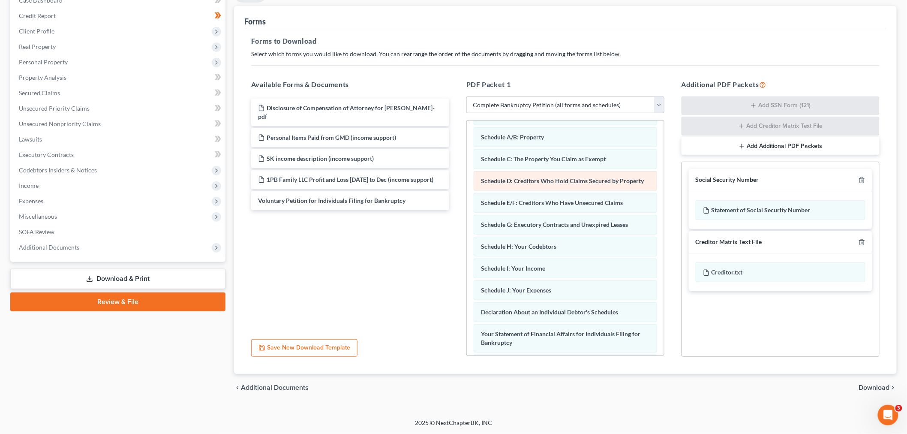
scroll to position [218, 0]
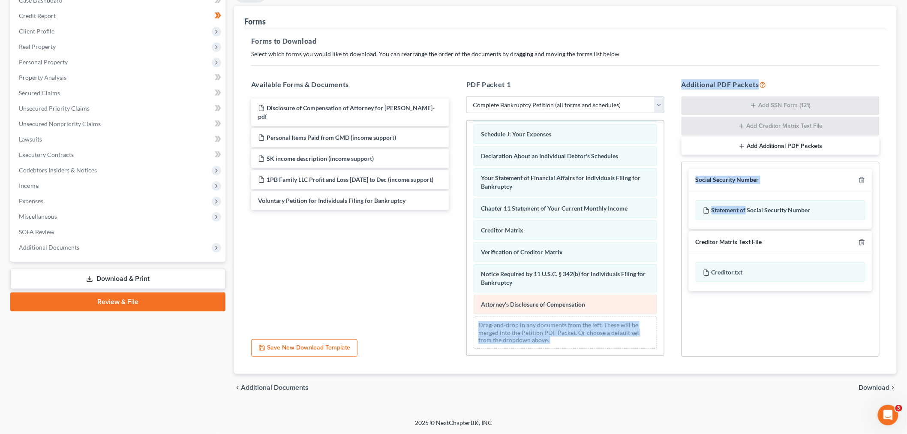
drag, startPoint x: 746, startPoint y: 203, endPoint x: 599, endPoint y: 312, distance: 183.3
click at [241, 313] on div "Available Forms & Documents Disclosure of Compensation of Attorney for Debtor -…" at bounding box center [566, 218] width 646 height 292
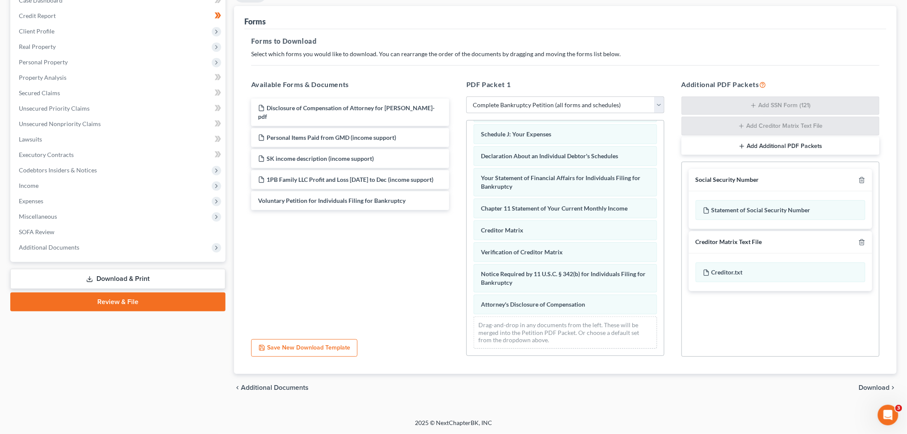
click at [241, 340] on div "Social Security Number Statement of Social Security Number Creditor Matrix Text…" at bounding box center [781, 259] width 198 height 195
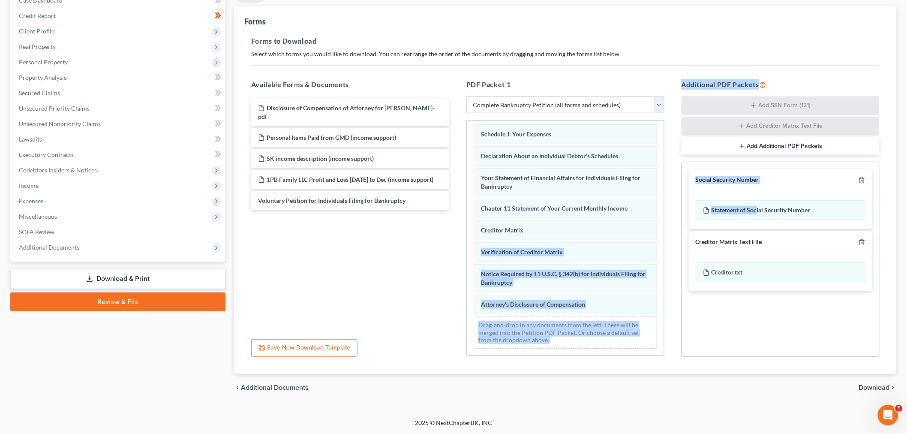
drag, startPoint x: 757, startPoint y: 205, endPoint x: 660, endPoint y: 226, distance: 99.2
click at [241, 226] on div "Available Forms & Documents Disclosure of Compensation of Attorney for Debtor -…" at bounding box center [566, 218] width 646 height 292
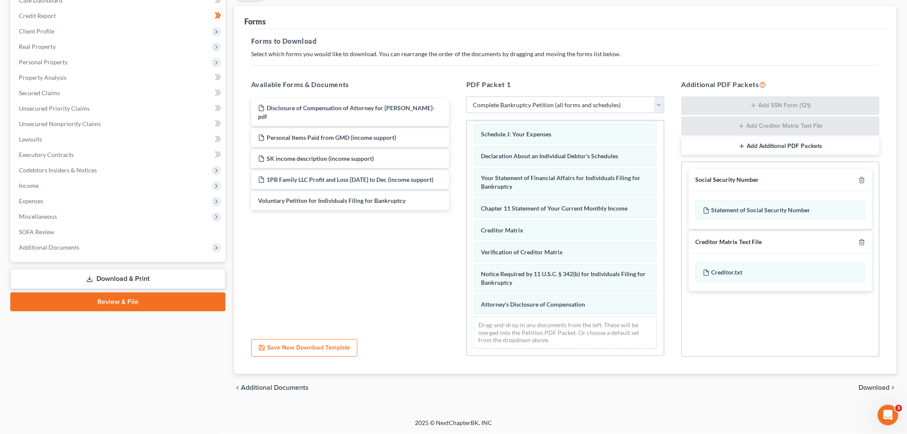
click at [241, 312] on div "Social Security Number Statement of Social Security Number Creditor Matrix Text…" at bounding box center [781, 259] width 198 height 195
click at [241, 389] on span "Download" at bounding box center [874, 387] width 31 height 7
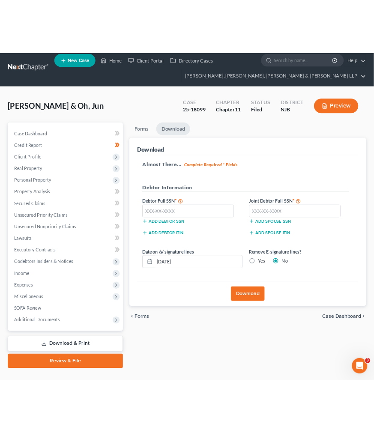
scroll to position [0, 0]
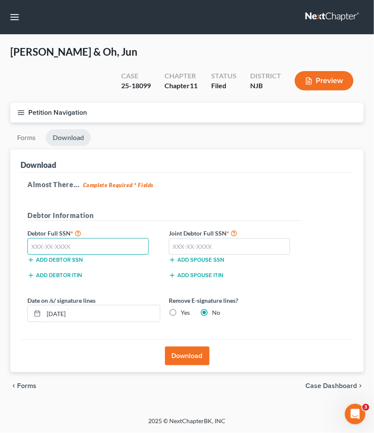
click at [132, 238] on input "text" at bounding box center [87, 246] width 121 height 17
type input "561-81-6745"
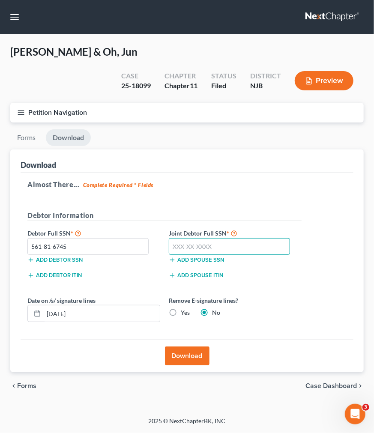
click at [223, 238] on input "text" at bounding box center [229, 246] width 121 height 17
type input "556-75-4501"
click at [241, 173] on div "Almost There... Complete Required * Fields Debtor Information Debtor Full SSN *…" at bounding box center [187, 256] width 333 height 167
click at [177, 296] on div "Remove E-signature lines? Yes No" at bounding box center [235, 309] width 141 height 26
click at [181, 309] on label "Yes" at bounding box center [185, 313] width 9 height 9
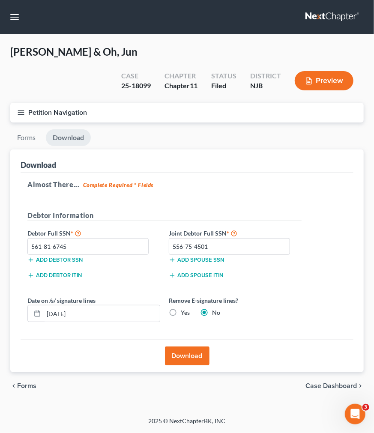
click at [184, 309] on input "Yes" at bounding box center [187, 312] width 6 height 6
radio input "true"
radio input "false"
click at [179, 348] on div "Download" at bounding box center [187, 356] width 333 height 33
click at [178, 347] on button "Download" at bounding box center [187, 356] width 45 height 19
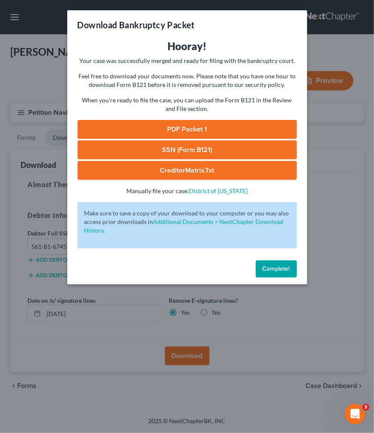
click at [162, 122] on link "PDF Packet 1" at bounding box center [188, 129] width 220 height 19
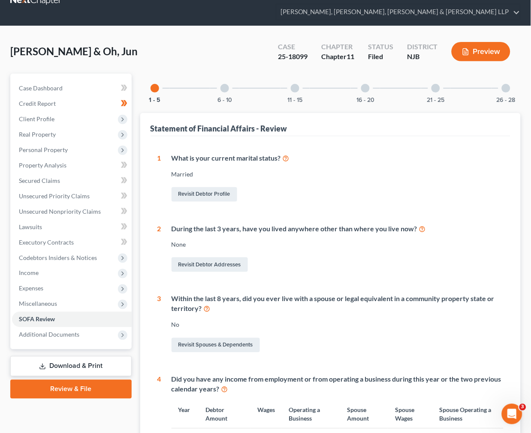
scroll to position [48, 0]
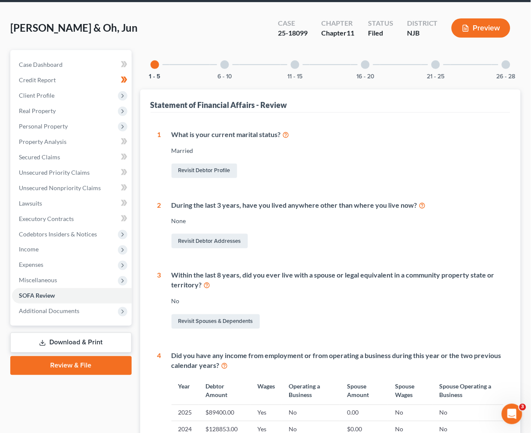
click at [511, 65] on div "26 - 28" at bounding box center [505, 64] width 29 height 29
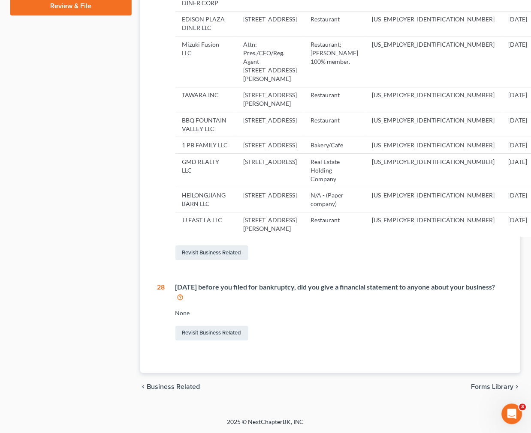
scroll to position [524, 0]
click at [207, 260] on link "Revisit Business Related" at bounding box center [211, 253] width 73 height 15
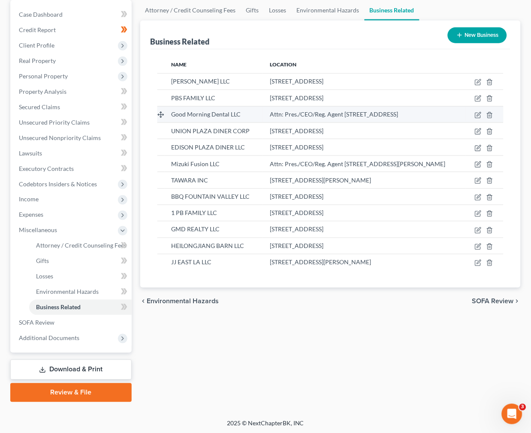
scroll to position [99, 0]
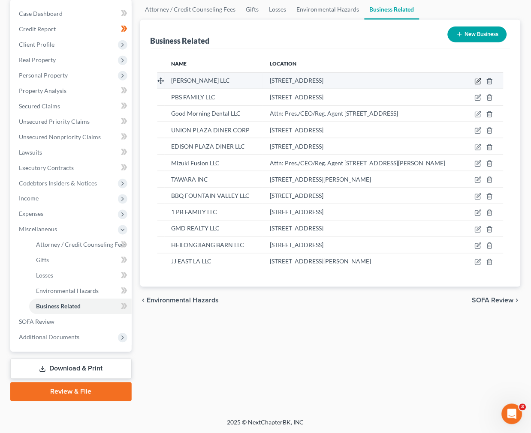
click at [476, 83] on icon "button" at bounding box center [478, 81] width 7 height 7
select select "member"
select select "33"
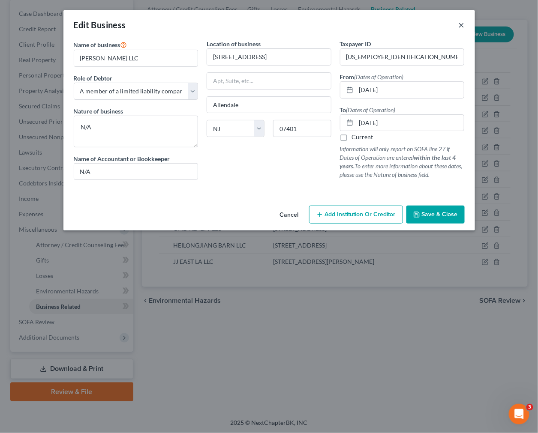
click at [459, 26] on button "×" at bounding box center [462, 25] width 6 height 10
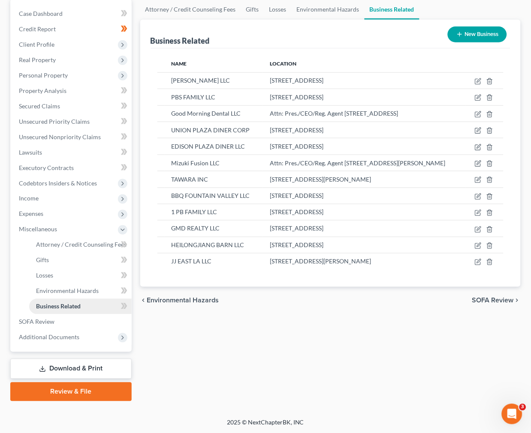
click at [83, 313] on link "Business Related" at bounding box center [80, 306] width 102 height 15
click at [79, 320] on link "SOFA Review" at bounding box center [72, 322] width 120 height 15
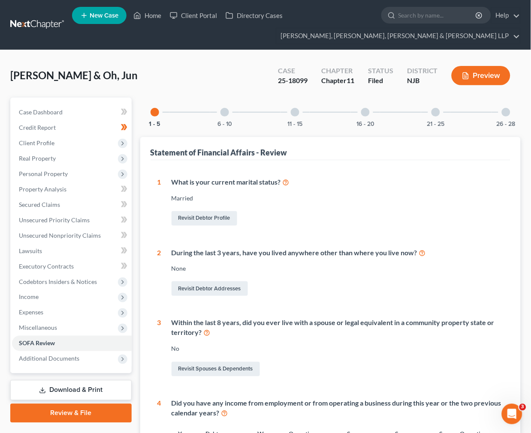
click at [508, 111] on div at bounding box center [506, 112] width 9 height 9
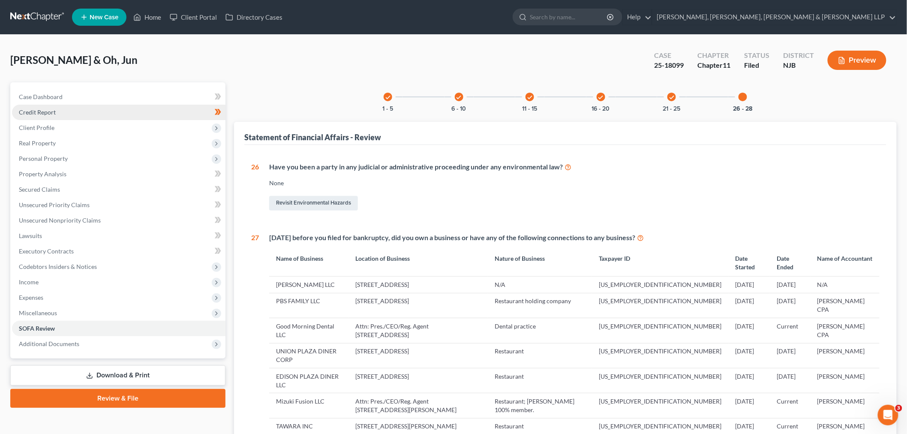
click at [136, 105] on link "Credit Report" at bounding box center [119, 112] width 214 height 15
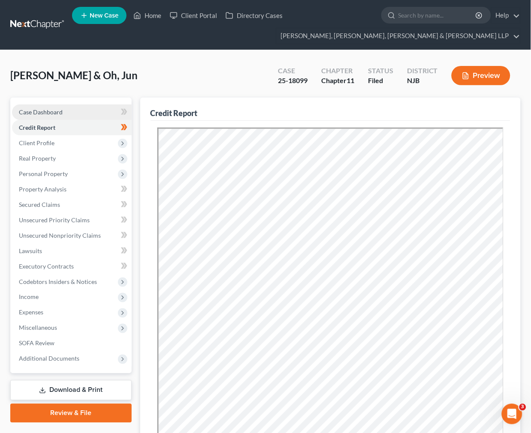
click at [57, 112] on span "Case Dashboard" at bounding box center [41, 111] width 44 height 7
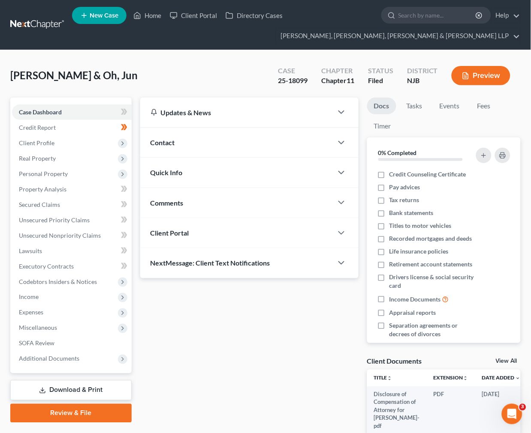
click at [228, 162] on div "Quick Info" at bounding box center [236, 173] width 193 height 30
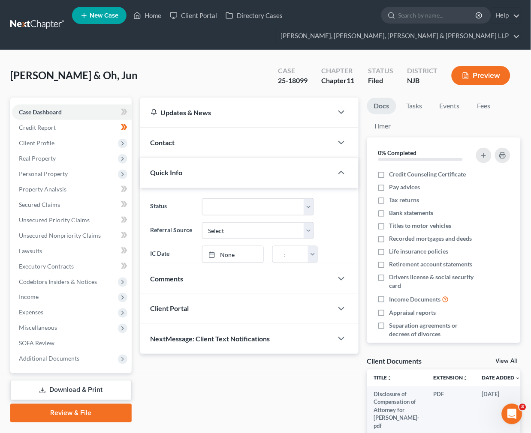
click at [228, 162] on div "Quick Info" at bounding box center [236, 173] width 193 height 30
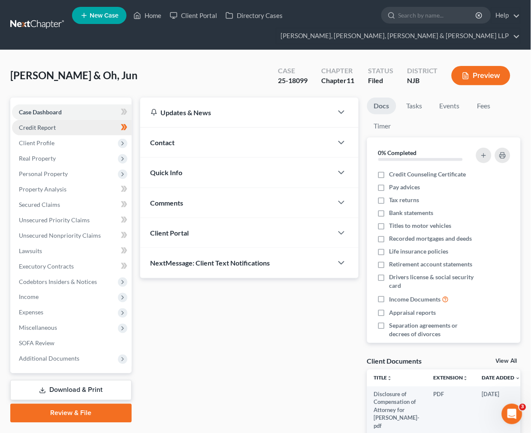
click at [52, 126] on span "Credit Report" at bounding box center [37, 127] width 37 height 7
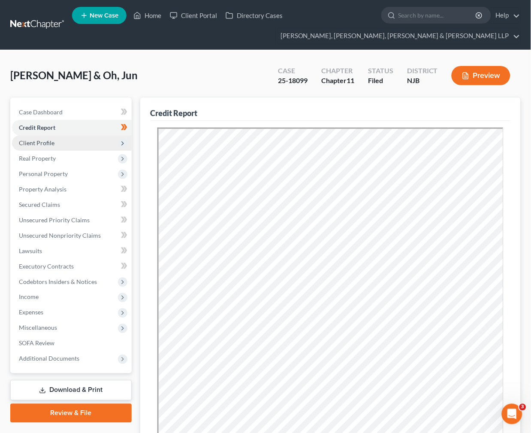
click at [53, 145] on span "Client Profile" at bounding box center [37, 142] width 36 height 7
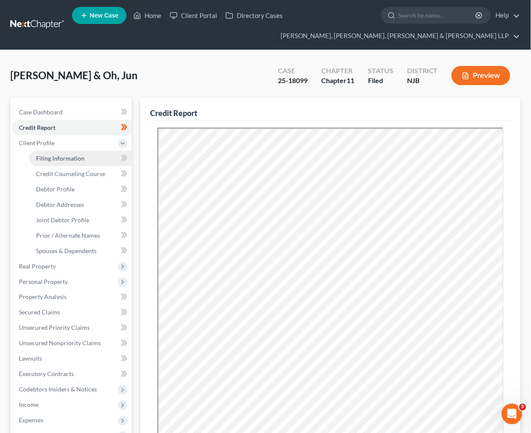
click at [69, 153] on link "Filing Information" at bounding box center [80, 158] width 102 height 15
select select "1"
select select "51"
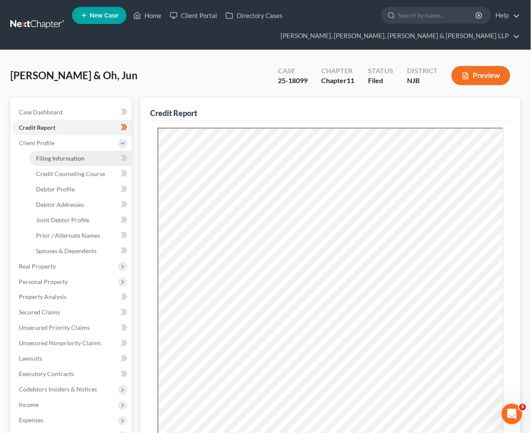
select select "0"
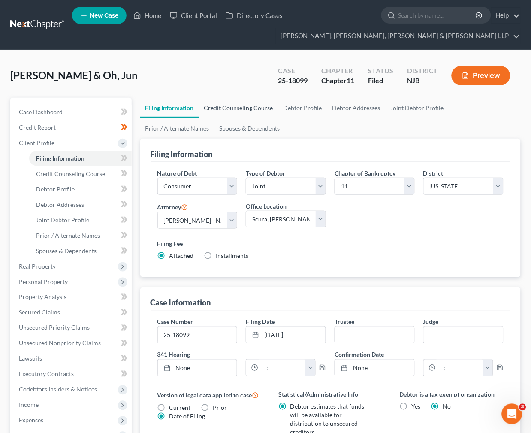
click at [260, 111] on link "Credit Counseling Course" at bounding box center [238, 108] width 79 height 21
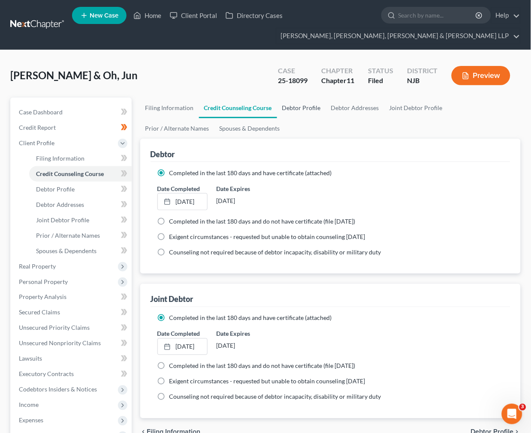
click at [305, 106] on link "Debtor Profile" at bounding box center [301, 108] width 49 height 21
select select "1"
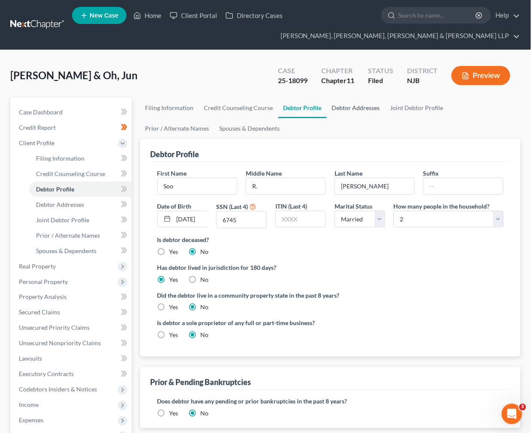
click at [361, 107] on link "Debtor Addresses" at bounding box center [356, 108] width 58 height 21
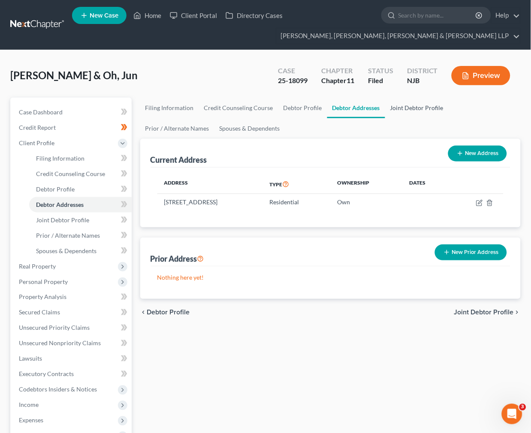
click at [407, 110] on link "Joint Debtor Profile" at bounding box center [416, 108] width 63 height 21
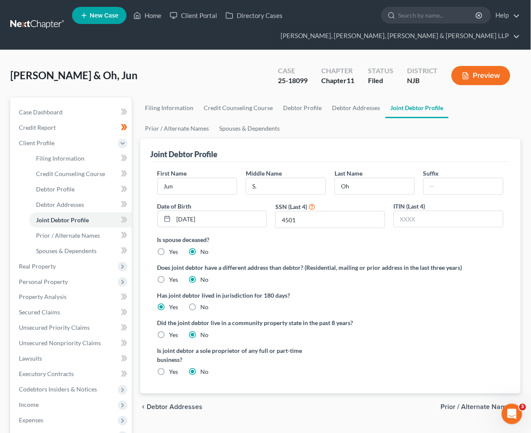
click at [500, 118] on ul "Filing Information Credit Counseling Course Debtor Profile Debtor Addresses Joi…" at bounding box center [330, 118] width 381 height 41
drag, startPoint x: 490, startPoint y: 105, endPoint x: 258, endPoint y: 129, distance: 233.2
click at [214, 118] on link "Prior / Alternate Names" at bounding box center [177, 128] width 74 height 21
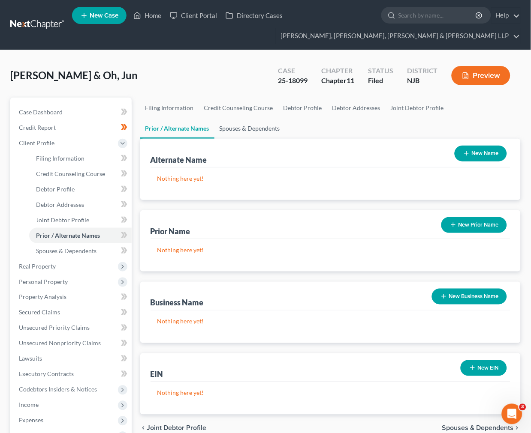
drag, startPoint x: 191, startPoint y: 130, endPoint x: 184, endPoint y: 116, distance: 15.2
click at [214, 130] on link "Spouses & Dependents" at bounding box center [249, 128] width 71 height 21
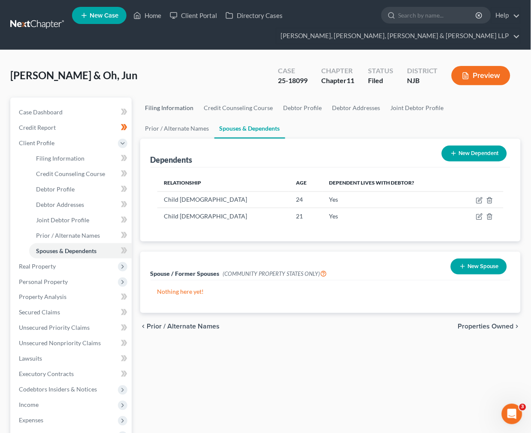
click at [183, 108] on link "Filing Information" at bounding box center [169, 108] width 59 height 21
select select "1"
select select "51"
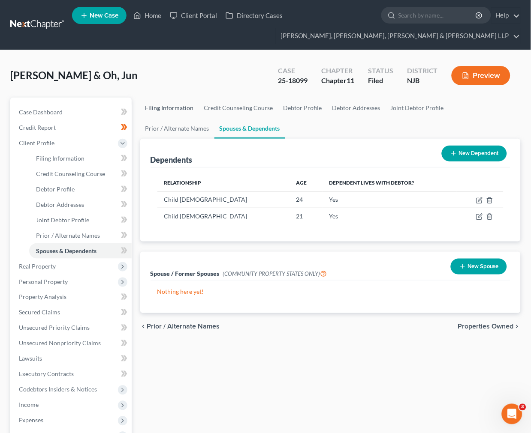
select select "0"
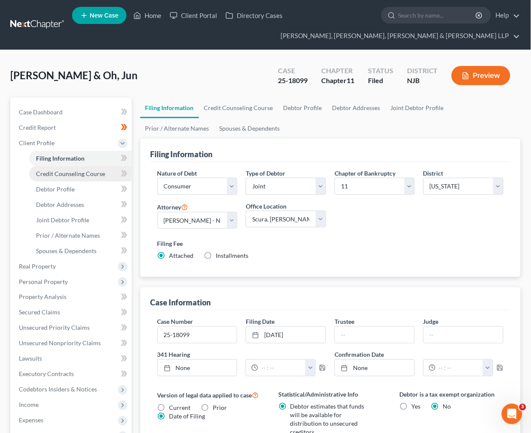
drag, startPoint x: 123, startPoint y: 166, endPoint x: 114, endPoint y: 176, distance: 14.0
click at [114, 176] on link "Credit Counseling Course" at bounding box center [80, 173] width 102 height 15
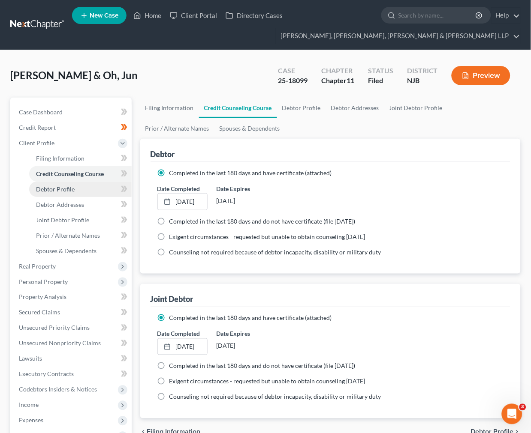
click at [90, 193] on link "Debtor Profile" at bounding box center [80, 189] width 102 height 15
select select "1"
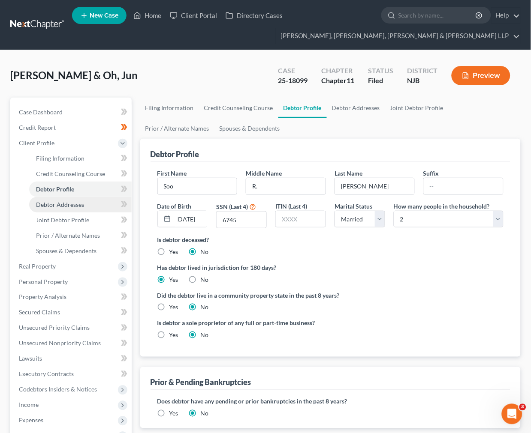
click at [91, 207] on link "Debtor Addresses" at bounding box center [80, 204] width 102 height 15
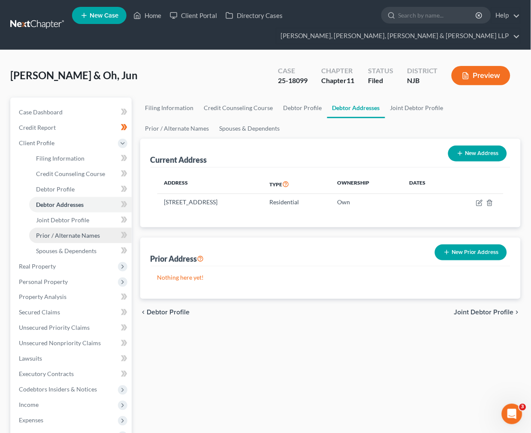
click at [81, 242] on link "Prior / Alternate Names" at bounding box center [80, 235] width 102 height 15
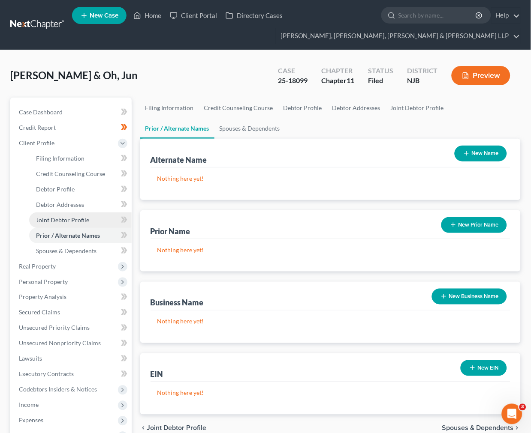
click at [81, 223] on link "Joint Debtor Profile" at bounding box center [80, 220] width 102 height 15
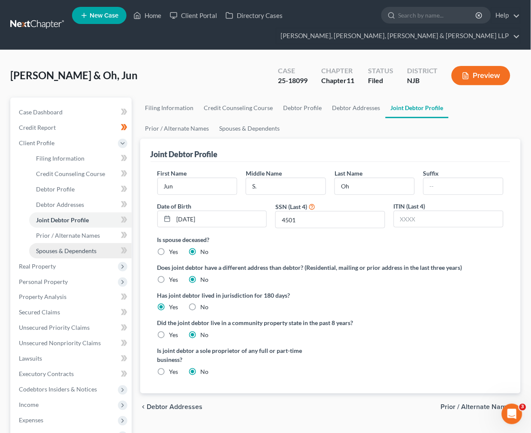
click at [90, 252] on span "Spouses & Dependents" at bounding box center [66, 250] width 60 height 7
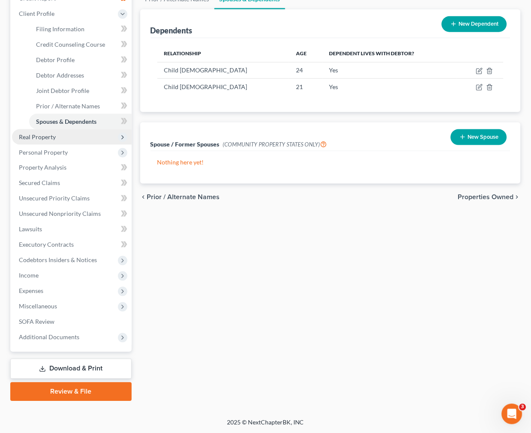
click at [75, 136] on span "Real Property" at bounding box center [72, 136] width 120 height 15
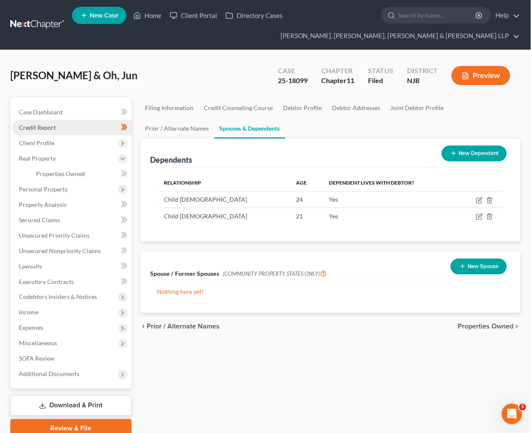
click at [70, 121] on link "Credit Report" at bounding box center [72, 127] width 120 height 15
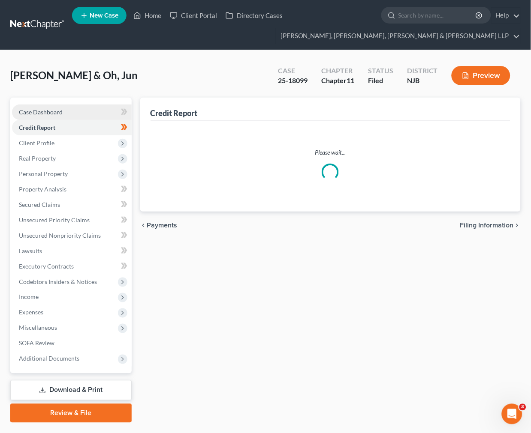
click at [79, 106] on link "Case Dashboard" at bounding box center [72, 112] width 120 height 15
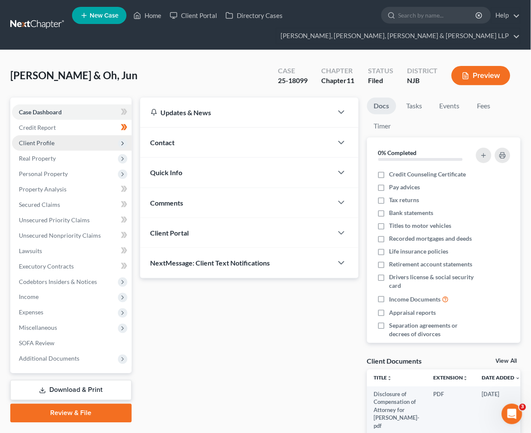
click at [89, 143] on span "Client Profile" at bounding box center [72, 142] width 120 height 15
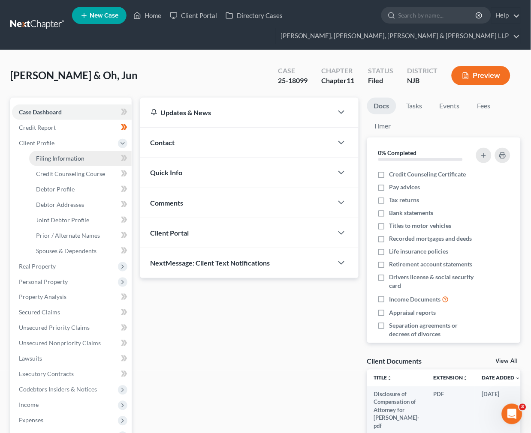
click at [66, 160] on span "Filing Information" at bounding box center [60, 158] width 48 height 7
select select "1"
select select "51"
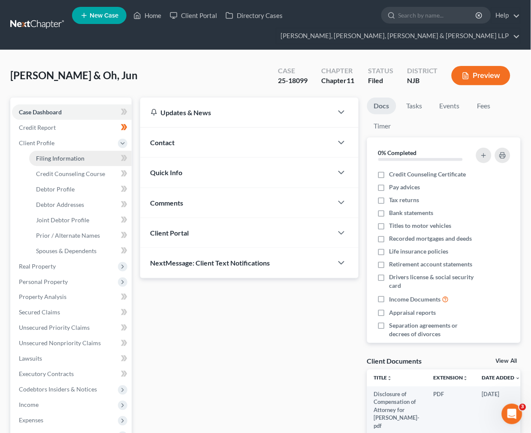
select select "0"
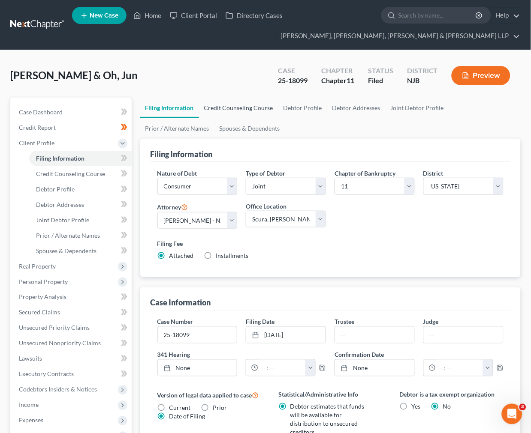
click at [231, 108] on link "Credit Counseling Course" at bounding box center [238, 108] width 79 height 21
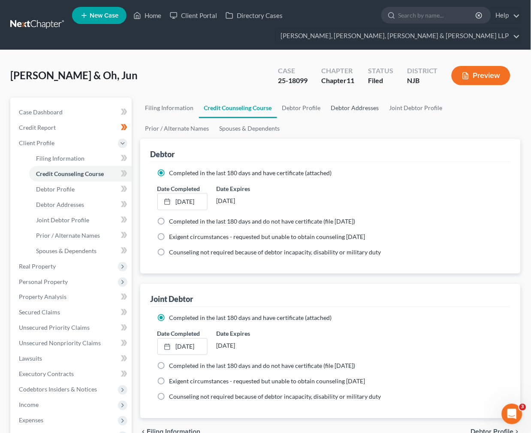
click at [326, 104] on link "Debtor Addresses" at bounding box center [355, 108] width 58 height 21
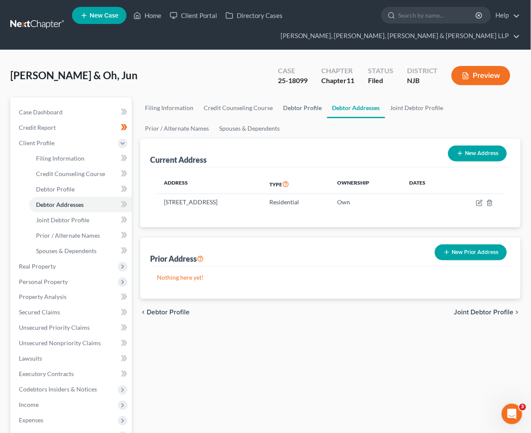
click at [307, 106] on link "Debtor Profile" at bounding box center [302, 108] width 49 height 21
select select "1"
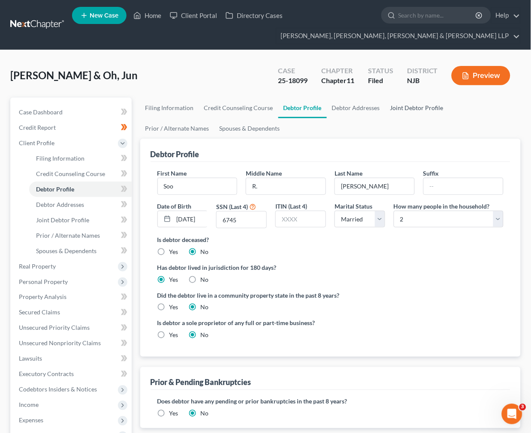
click at [415, 99] on link "Joint Debtor Profile" at bounding box center [416, 108] width 63 height 21
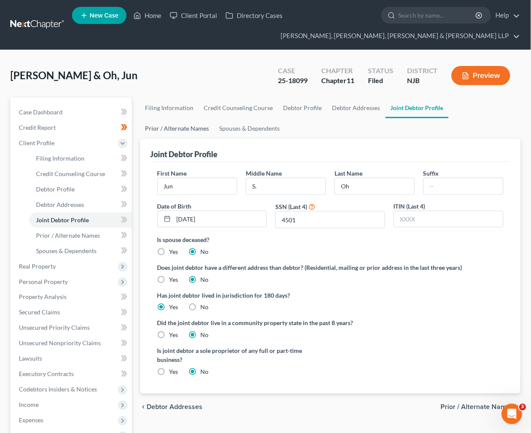
click at [214, 118] on link "Prior / Alternate Names" at bounding box center [177, 128] width 74 height 21
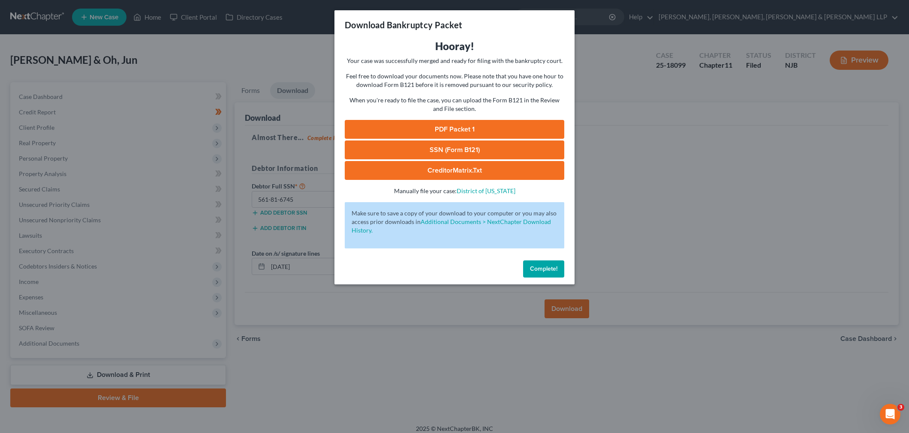
click at [497, 153] on link "SSN (Form B121)" at bounding box center [455, 150] width 220 height 19
click at [460, 174] on link "CreditorMatrix.txt" at bounding box center [455, 170] width 220 height 19
click at [658, 147] on div "Download Bankruptcy Packet Hooray! Your case was successfully merged and ready …" at bounding box center [454, 216] width 909 height 433
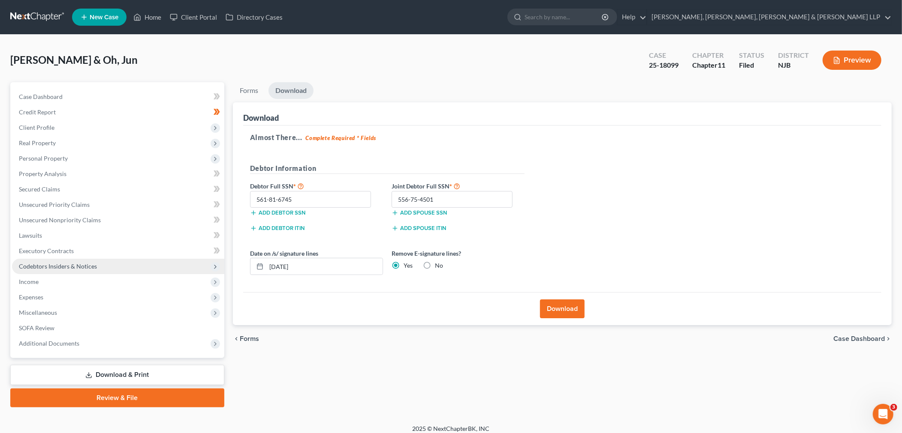
click at [135, 260] on span "Codebtors Insiders & Notices" at bounding box center [118, 266] width 212 height 15
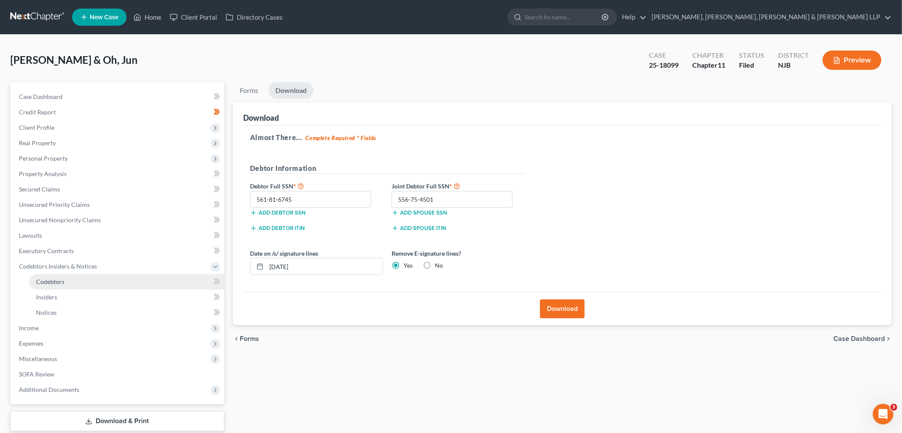
click at [126, 286] on link "Codebtors" at bounding box center [126, 281] width 195 height 15
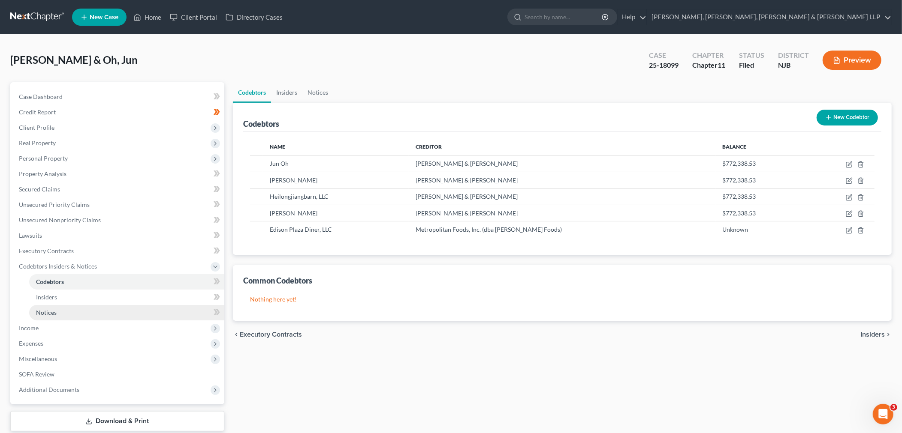
click at [126, 314] on link "Notices" at bounding box center [126, 312] width 195 height 15
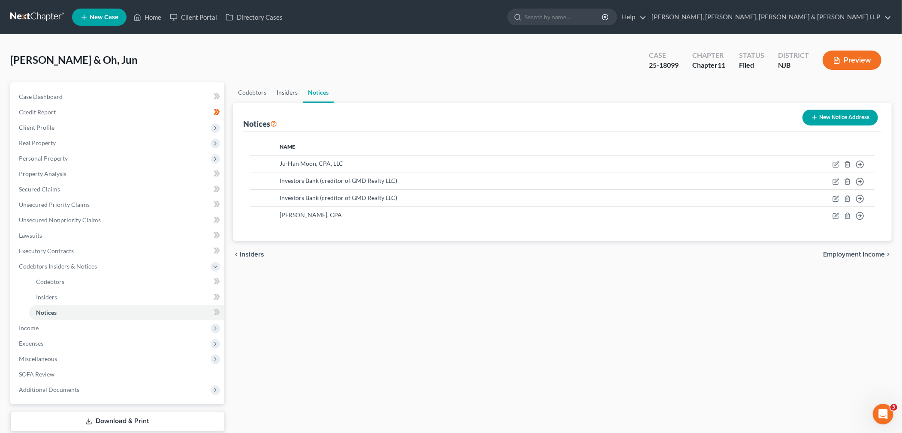
click at [277, 91] on link "Insiders" at bounding box center [286, 92] width 31 height 21
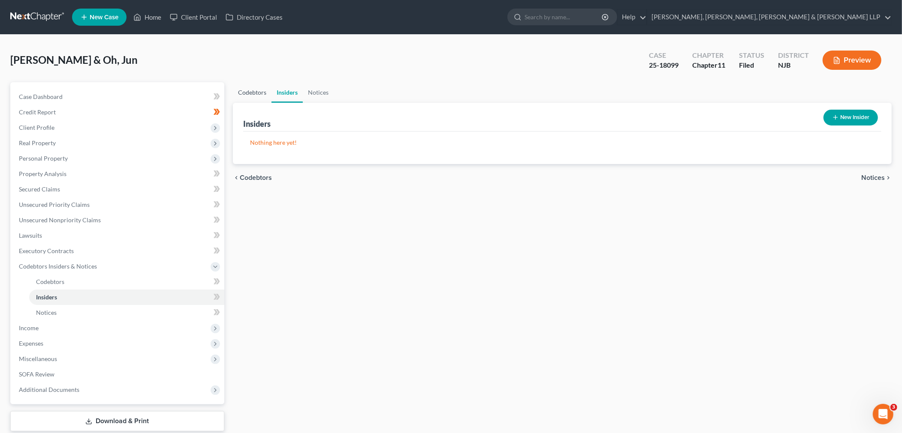
click at [258, 92] on link "Codebtors" at bounding box center [252, 92] width 39 height 21
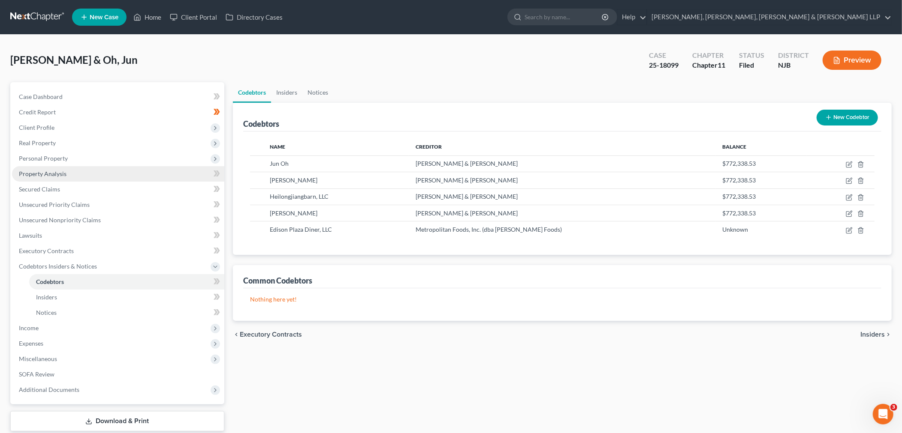
click at [109, 172] on link "Property Analysis" at bounding box center [118, 173] width 212 height 15
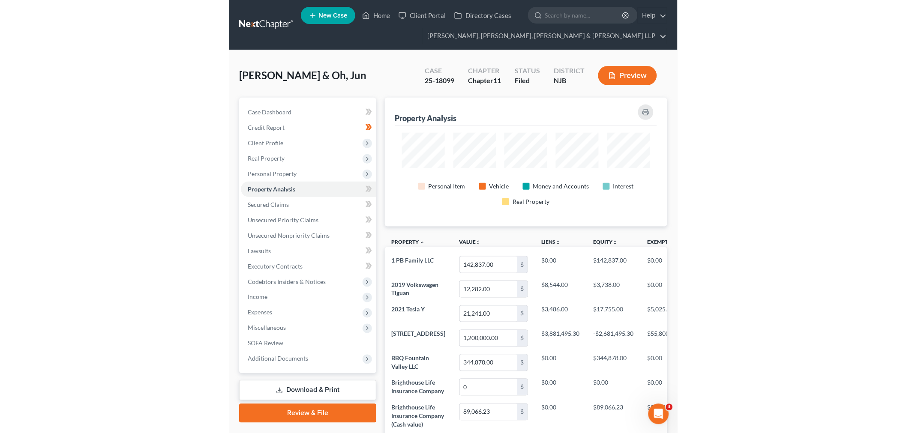
scroll to position [428591, 428105]
